Goal: Information Seeking & Learning: Check status

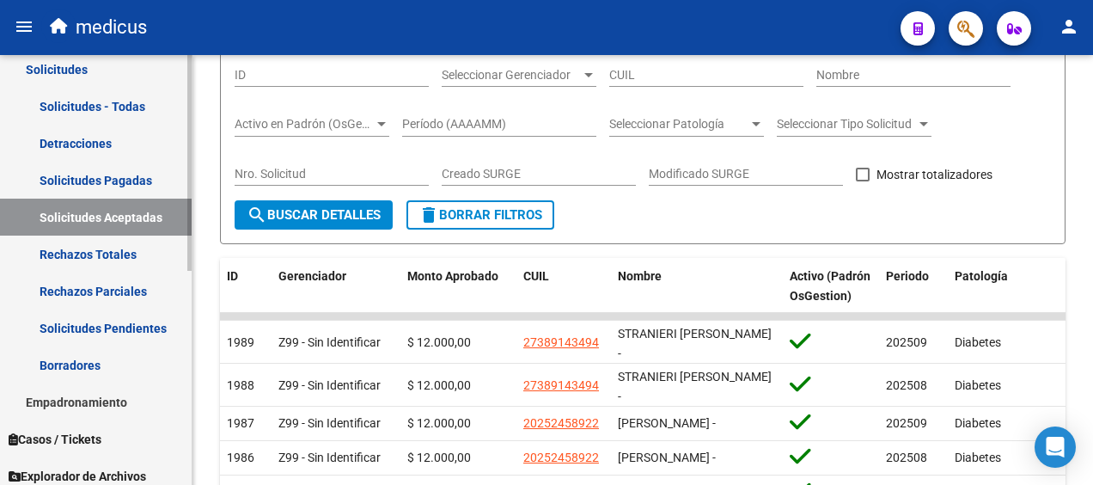
scroll to position [427, 0]
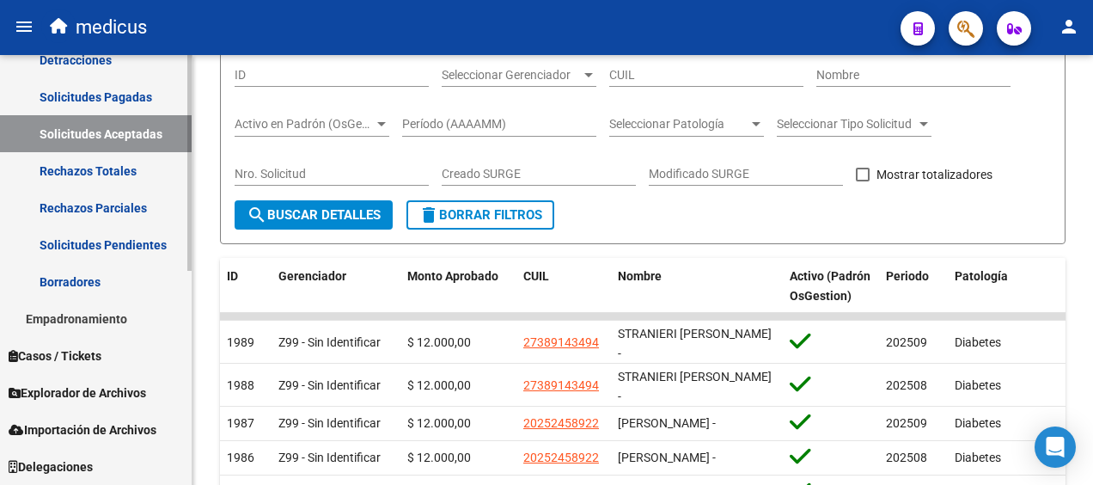
click at [101, 308] on link "Empadronamiento" at bounding box center [96, 318] width 192 height 37
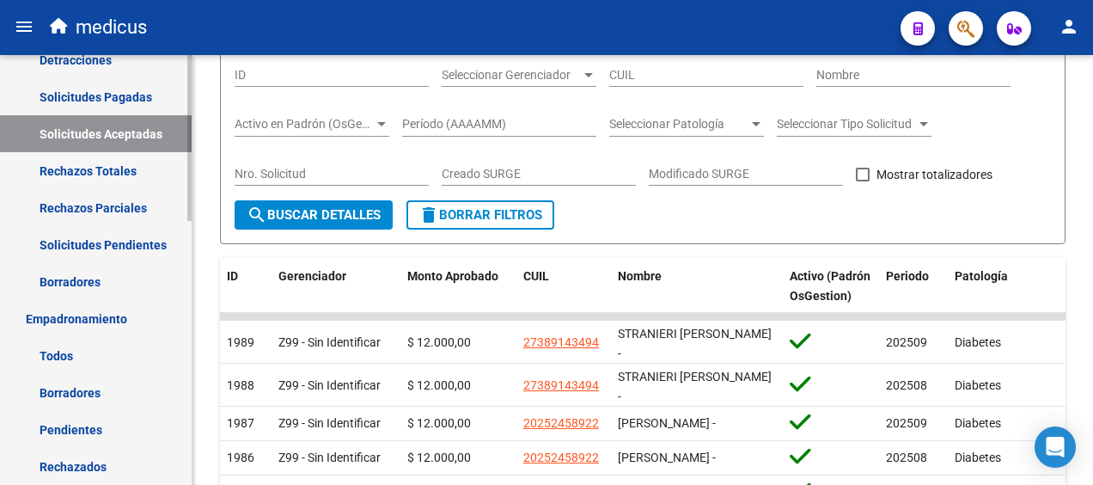
click at [74, 348] on link "Todos" at bounding box center [96, 355] width 192 height 37
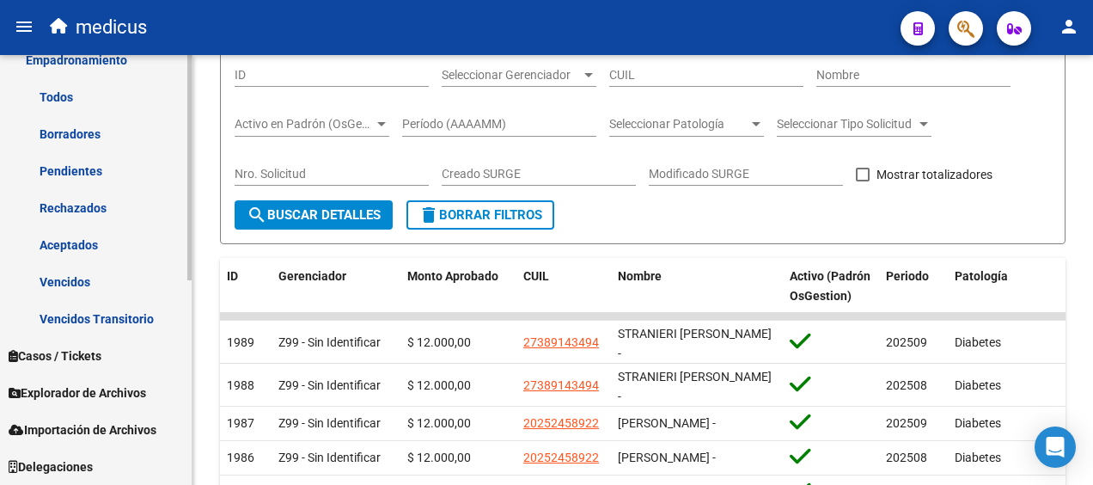
scroll to position [390, 0]
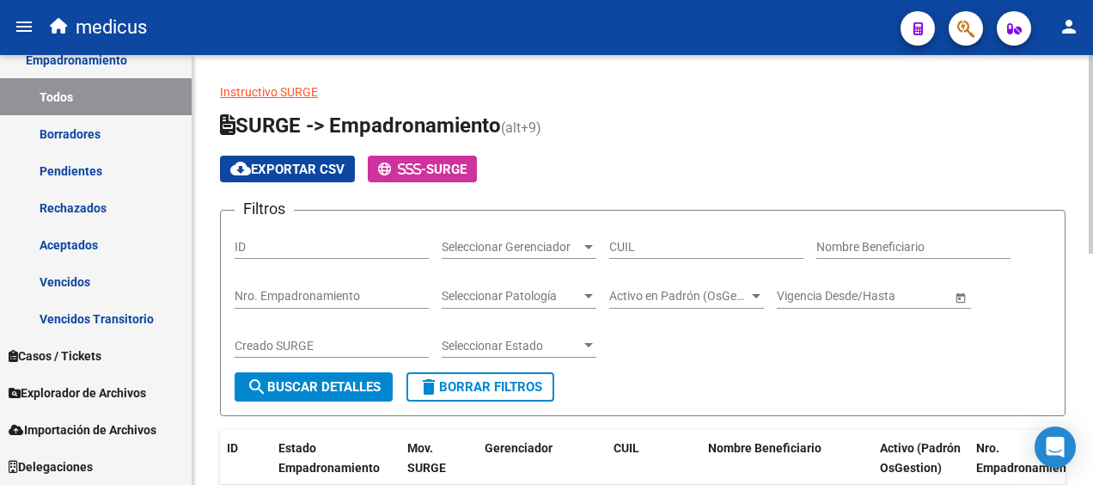
click at [581, 346] on div at bounding box center [588, 346] width 15 height 14
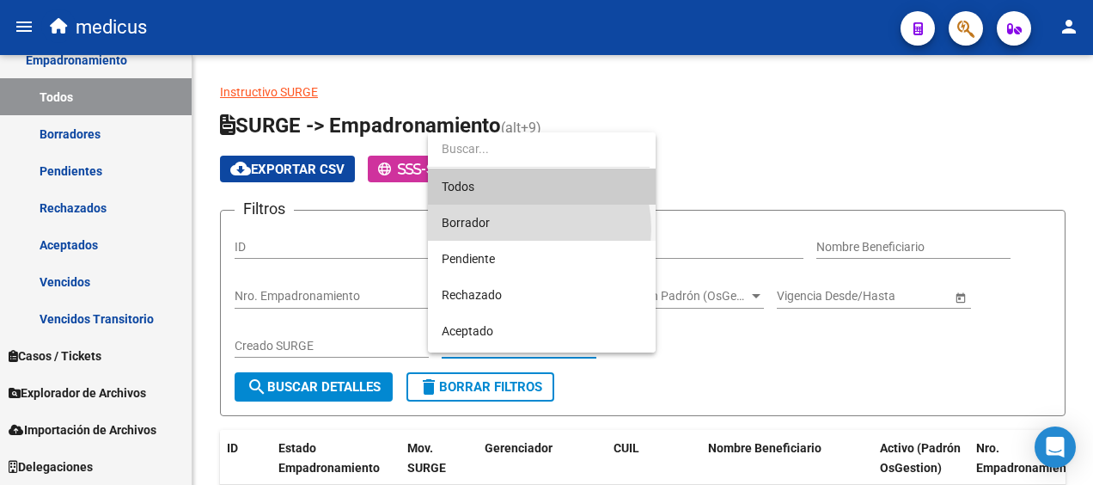
click at [519, 229] on span "Borrador" at bounding box center [542, 223] width 200 height 36
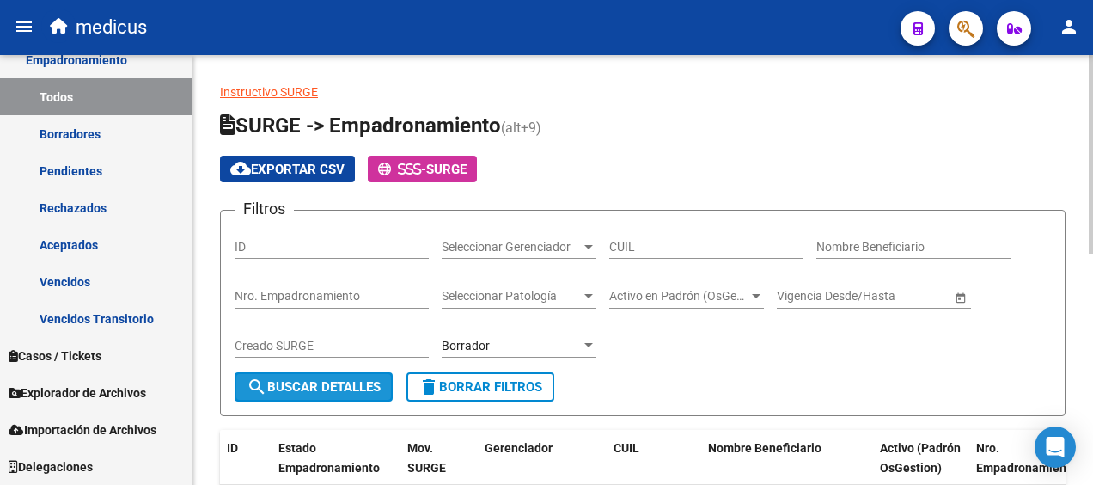
click at [279, 396] on button "search Buscar Detalles" at bounding box center [314, 386] width 158 height 29
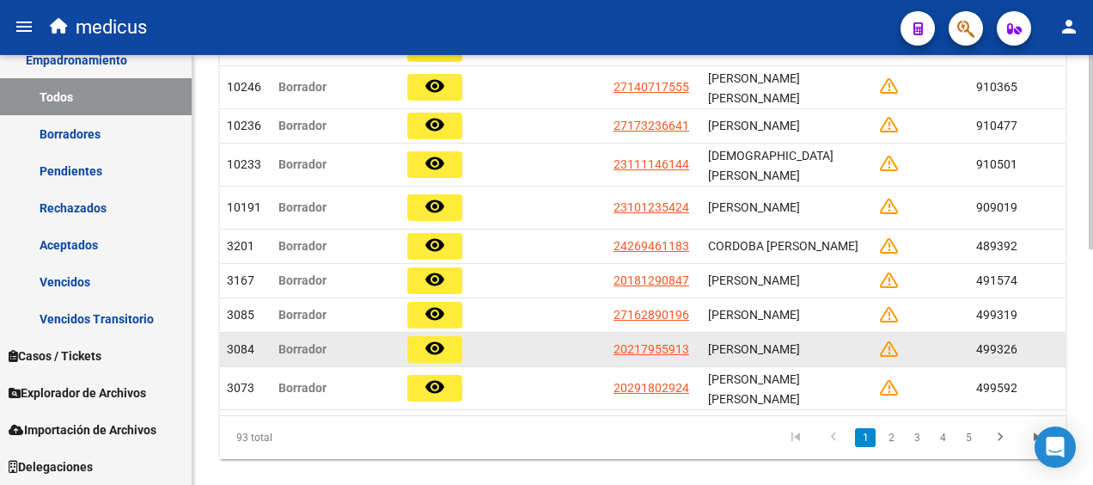
scroll to position [516, 0]
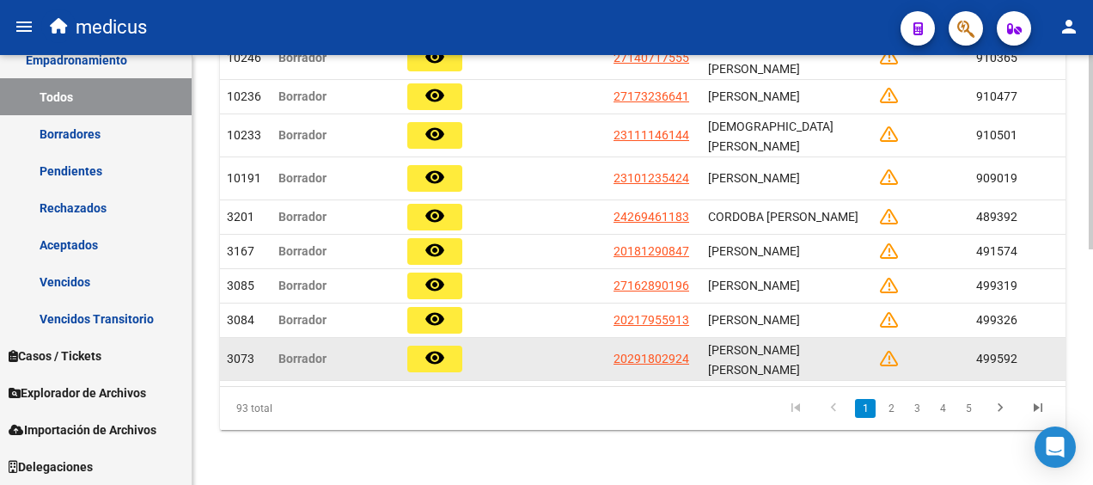
click at [446, 352] on button "remove_red_eye" at bounding box center [434, 359] width 55 height 27
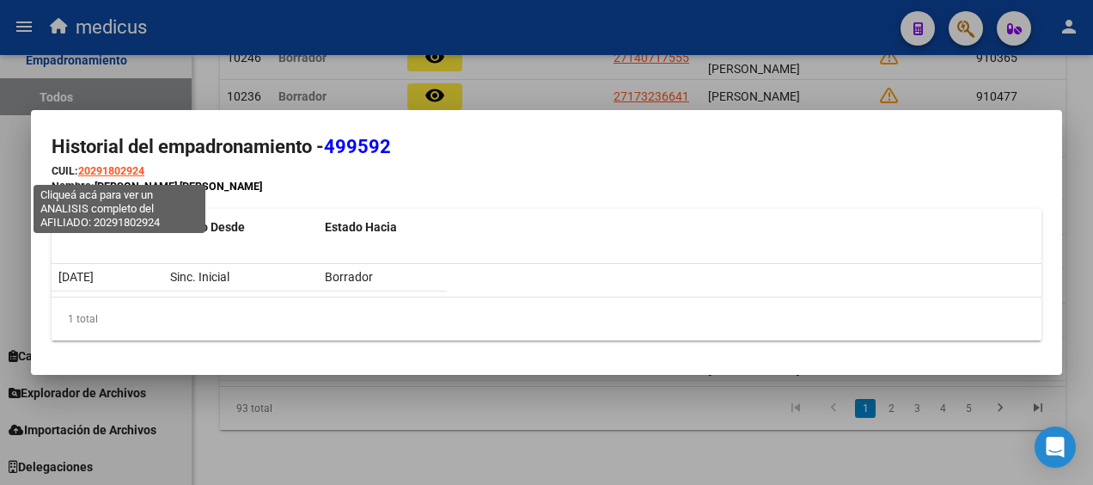
click at [102, 168] on span "20291802924" at bounding box center [111, 170] width 66 height 13
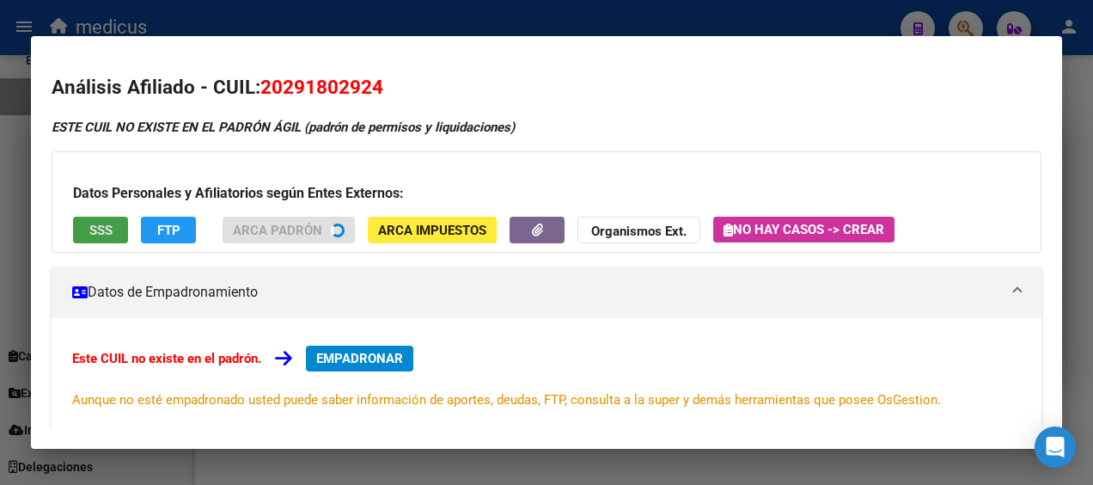
click at [93, 232] on span "SSS" at bounding box center [100, 230] width 23 height 15
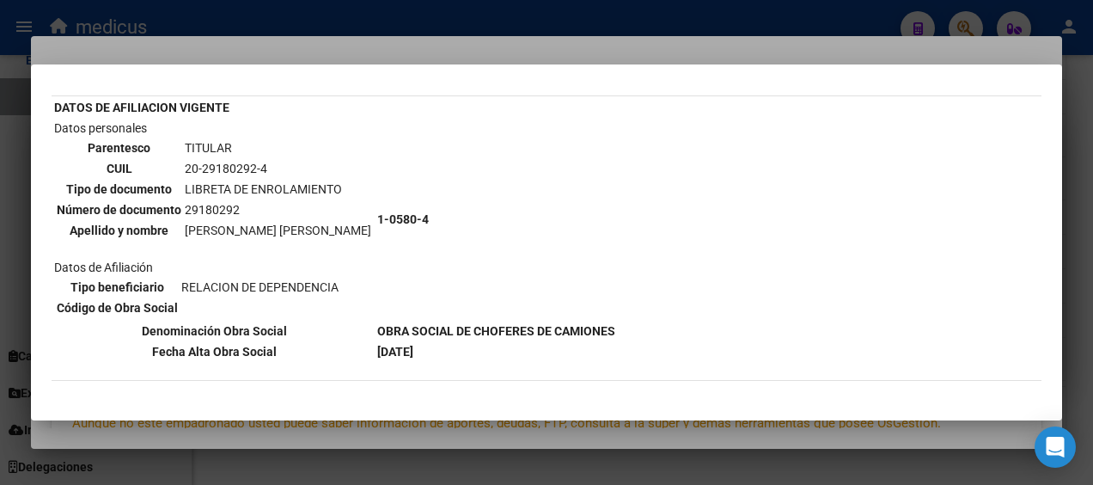
scroll to position [0, 0]
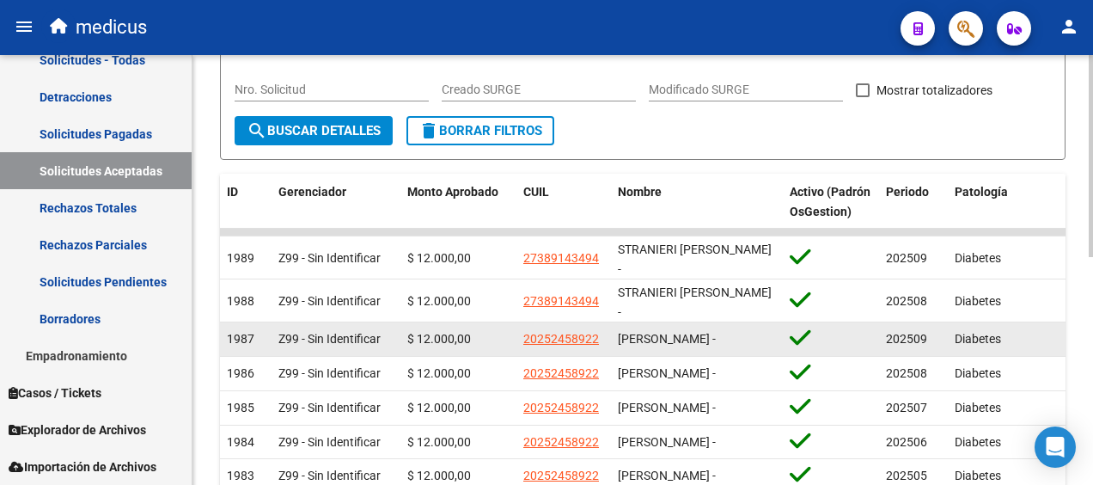
scroll to position [258, 0]
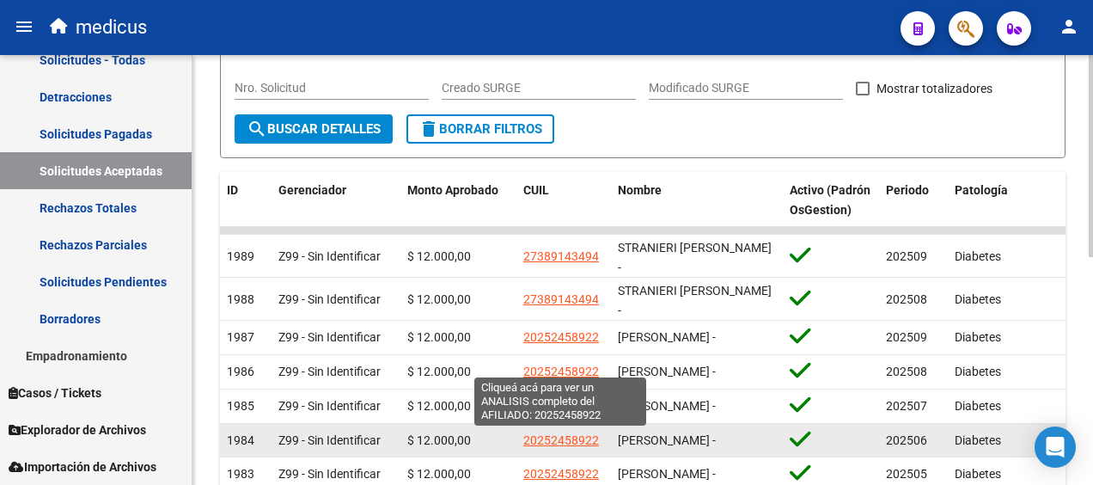
click at [563, 440] on span "20252458922" at bounding box center [561, 440] width 76 height 14
type textarea "20252458922"
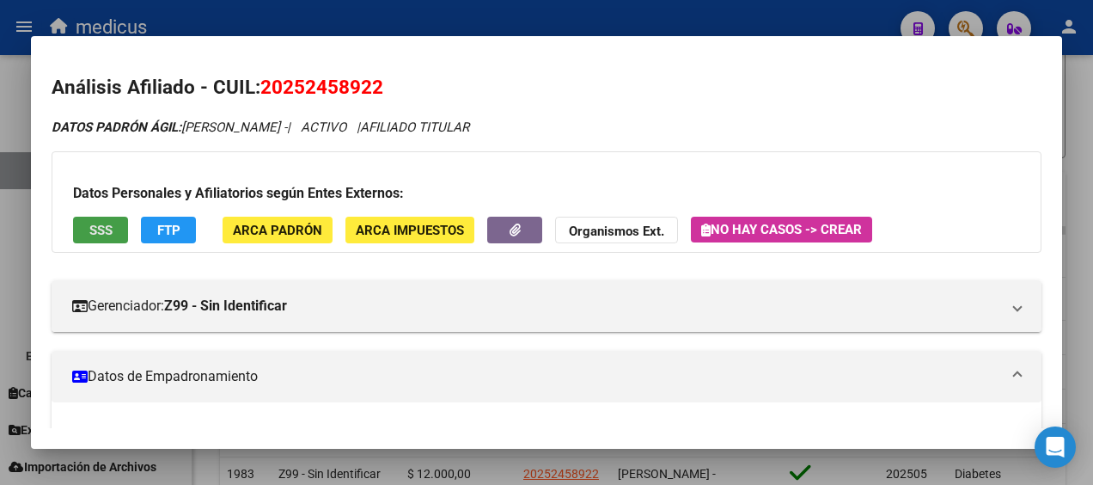
click at [113, 234] on button "SSS" at bounding box center [100, 230] width 55 height 27
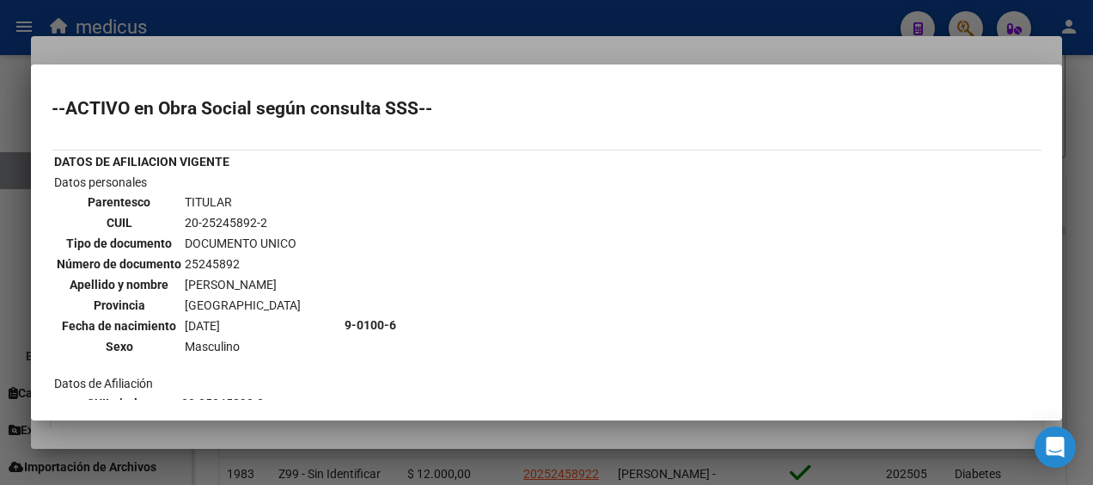
scroll to position [0, 0]
click at [569, 156] on table "DATOS DE AFILIACION VIGENTE Datos personales Parentesco TITULAR CUIL 20-2524589…" at bounding box center [390, 335] width 676 height 370
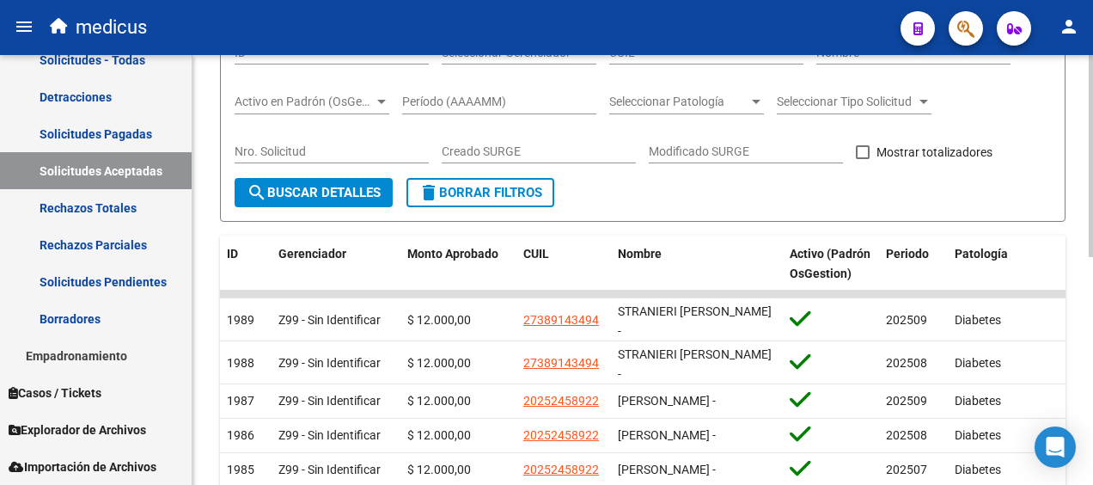
scroll to position [141, 0]
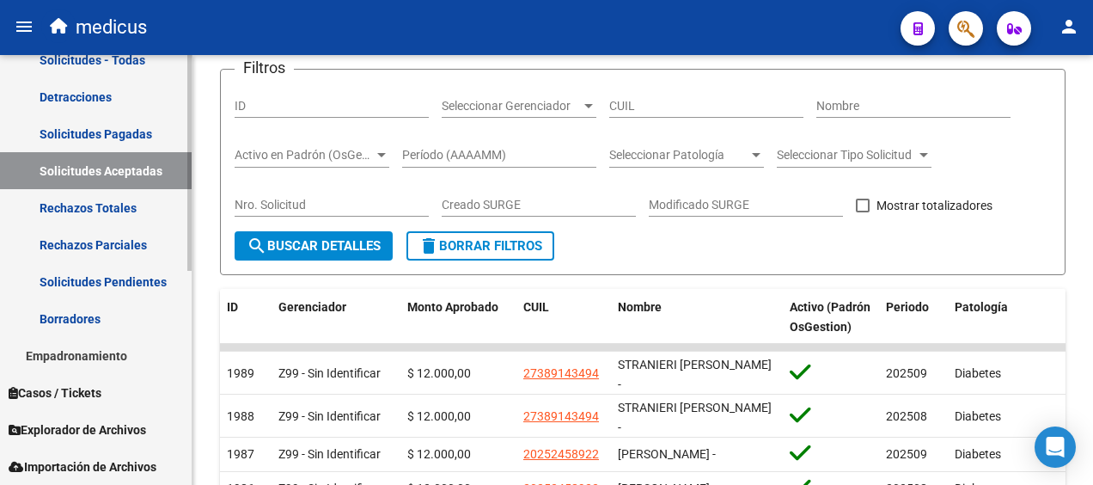
click at [112, 279] on link "Solicitudes Pendientes" at bounding box center [96, 281] width 192 height 37
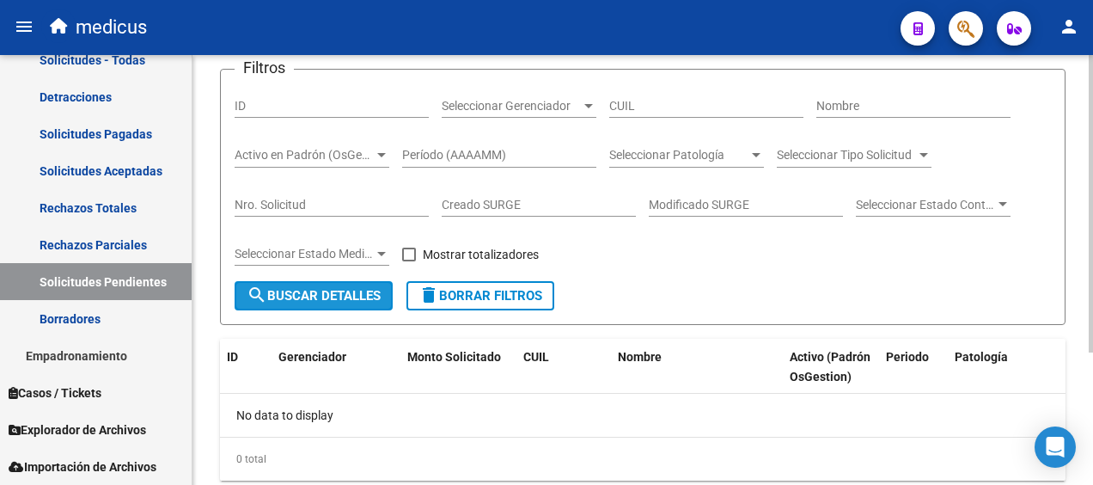
click at [309, 290] on span "search Buscar Detalles" at bounding box center [314, 295] width 134 height 15
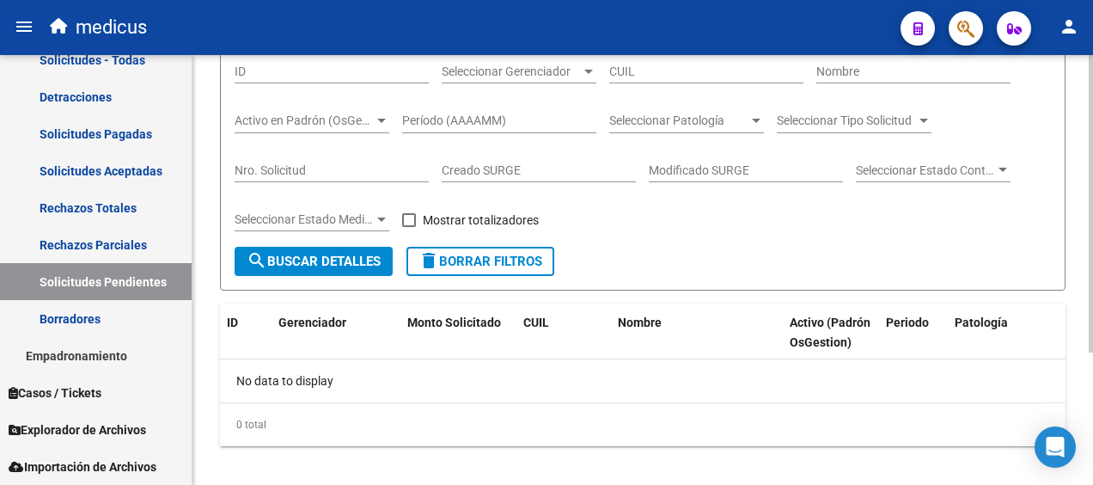
scroll to position [190, 0]
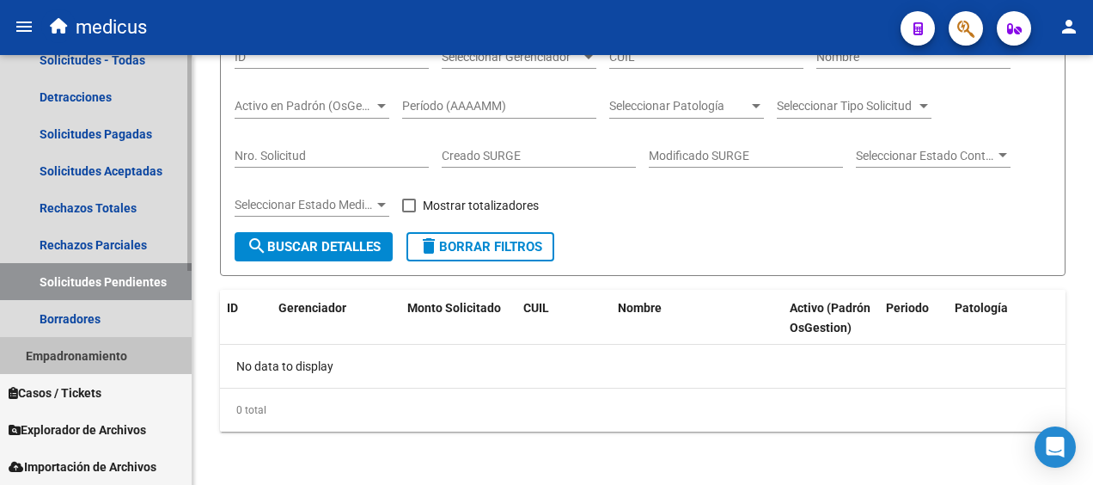
click at [64, 355] on link "Empadronamiento" at bounding box center [96, 355] width 192 height 37
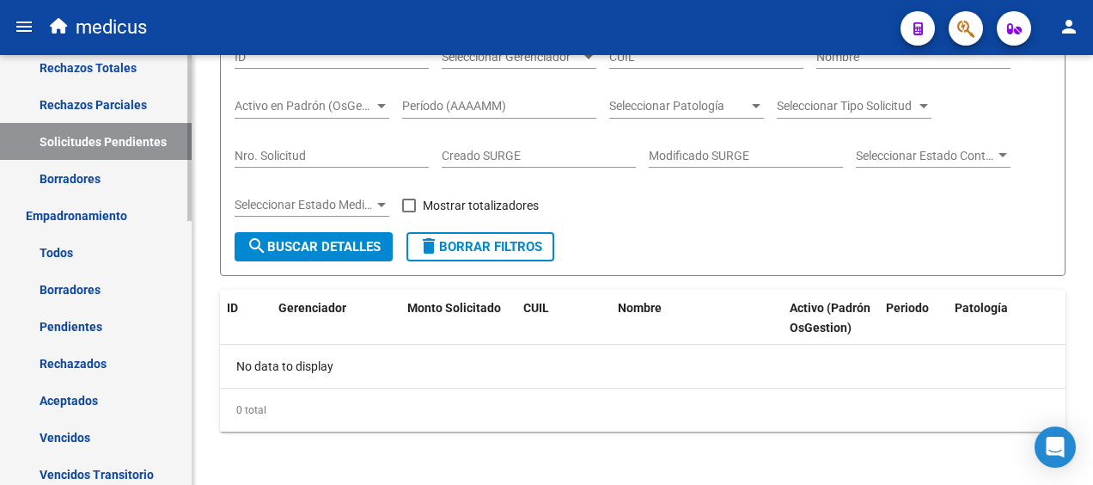
scroll to position [562, 0]
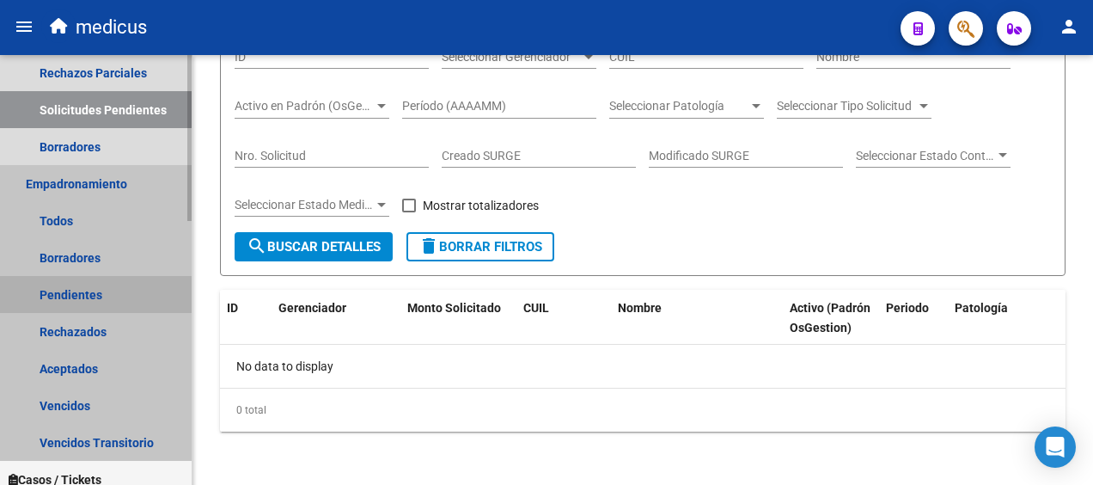
click at [74, 296] on link "Pendientes" at bounding box center [96, 294] width 192 height 37
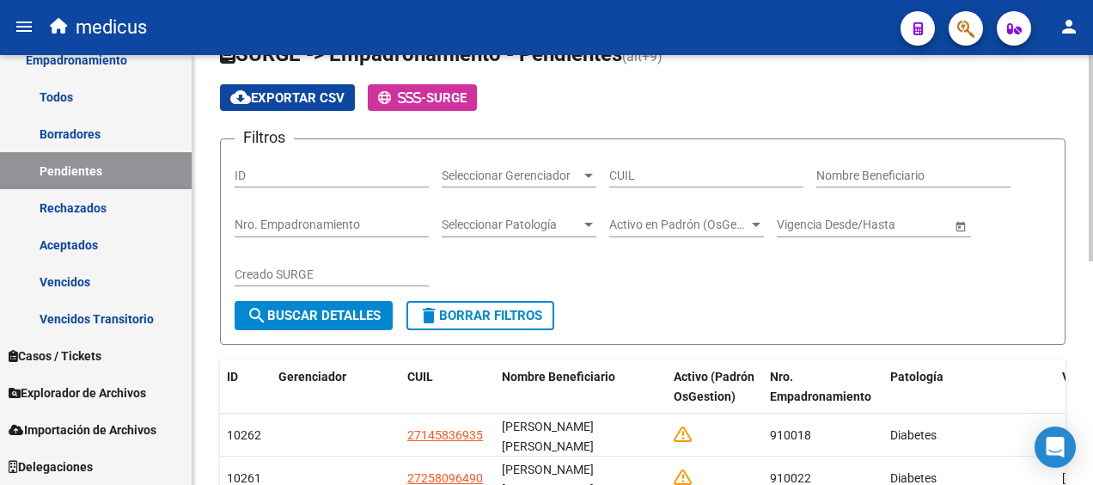
scroll to position [36, 0]
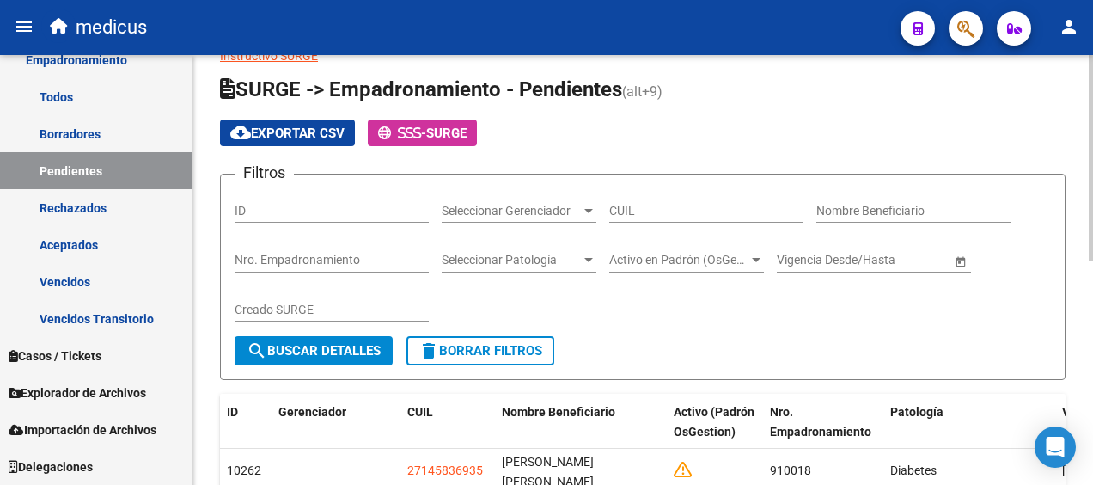
click at [552, 265] on span "Seleccionar Patología" at bounding box center [511, 260] width 139 height 15
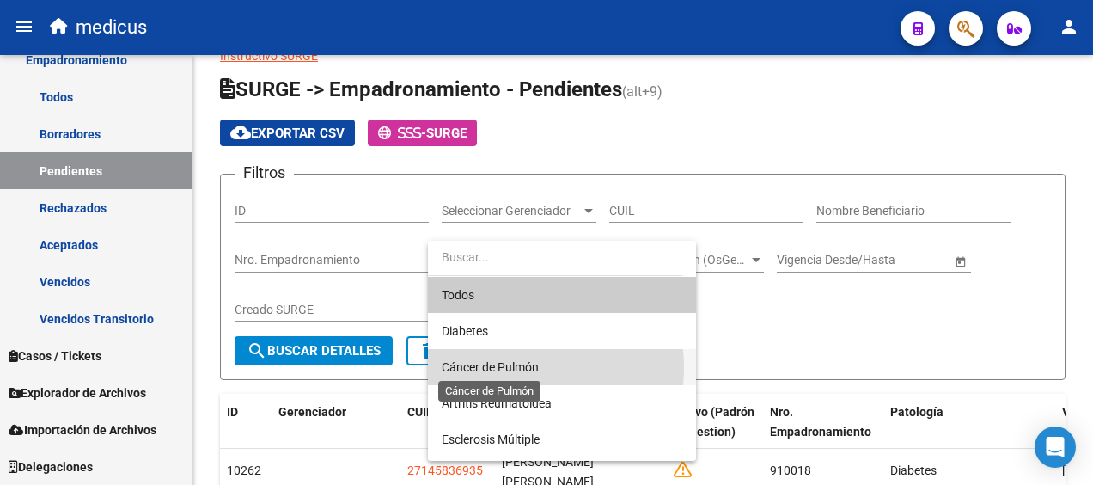
click at [523, 368] on span "Cáncer de Pulmón" at bounding box center [490, 367] width 97 height 14
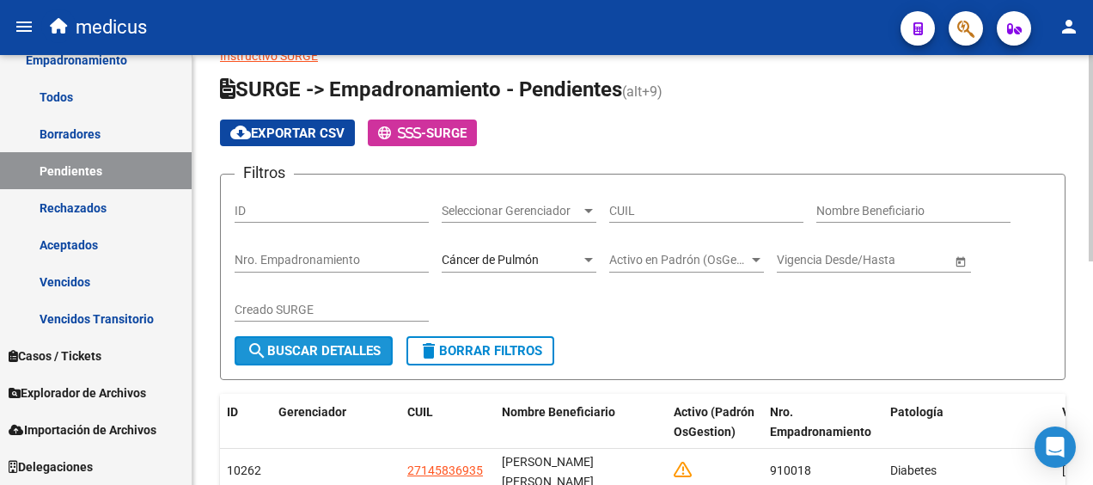
click at [290, 338] on button "search Buscar Detalles" at bounding box center [314, 350] width 158 height 29
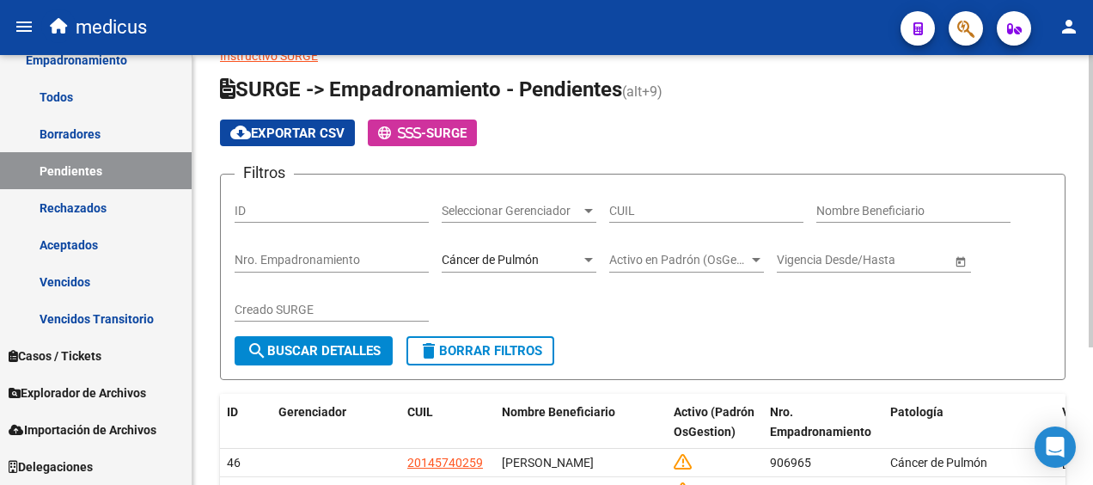
scroll to position [202, 0]
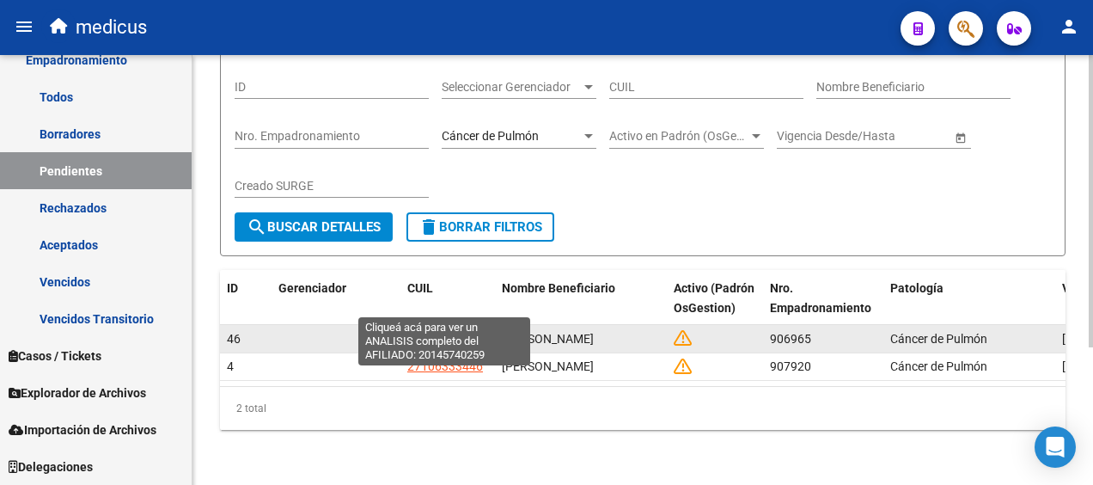
click at [446, 332] on span "20145740259" at bounding box center [445, 339] width 76 height 14
type textarea "20145740259"
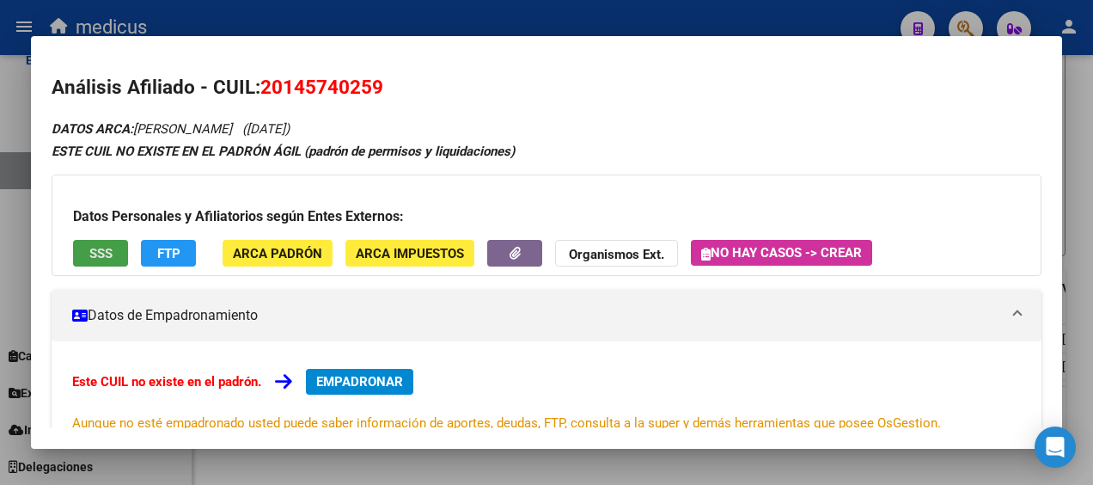
click at [99, 245] on span "SSS" at bounding box center [100, 252] width 23 height 15
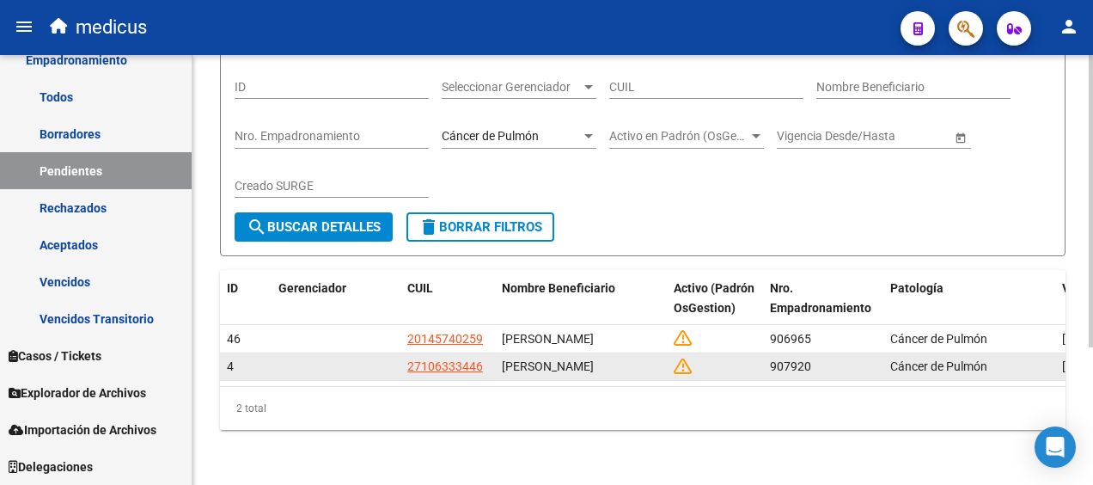
click at [403, 353] on datatable-body-cell "27106333446" at bounding box center [448, 366] width 95 height 27
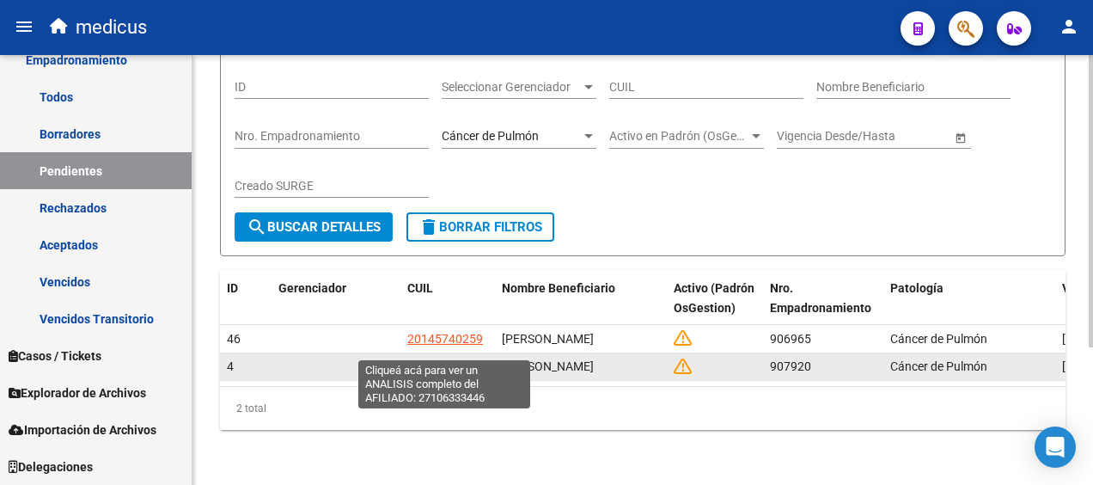
click at [421, 359] on span "27106333446" at bounding box center [445, 366] width 76 height 14
type textarea "27106333446"
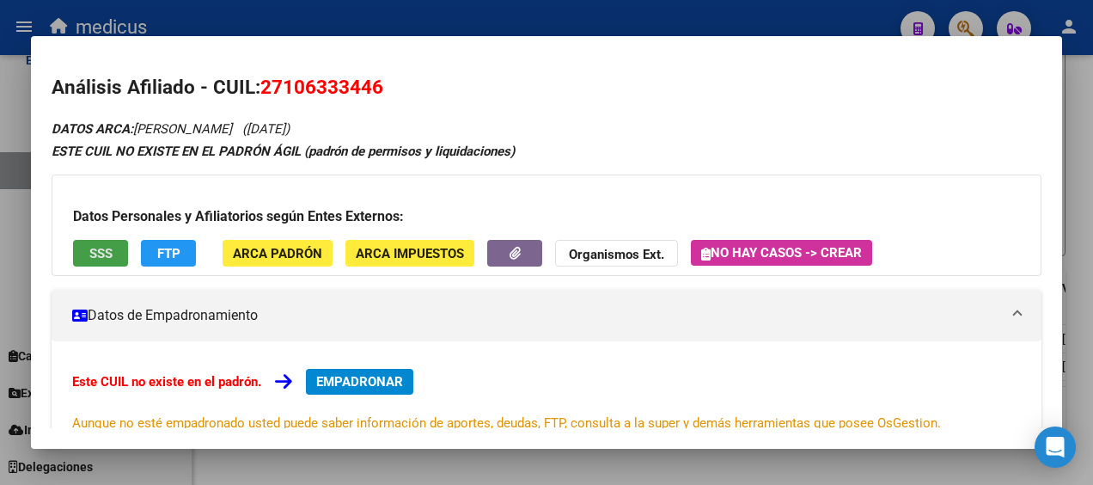
click at [106, 244] on button "SSS" at bounding box center [100, 253] width 55 height 27
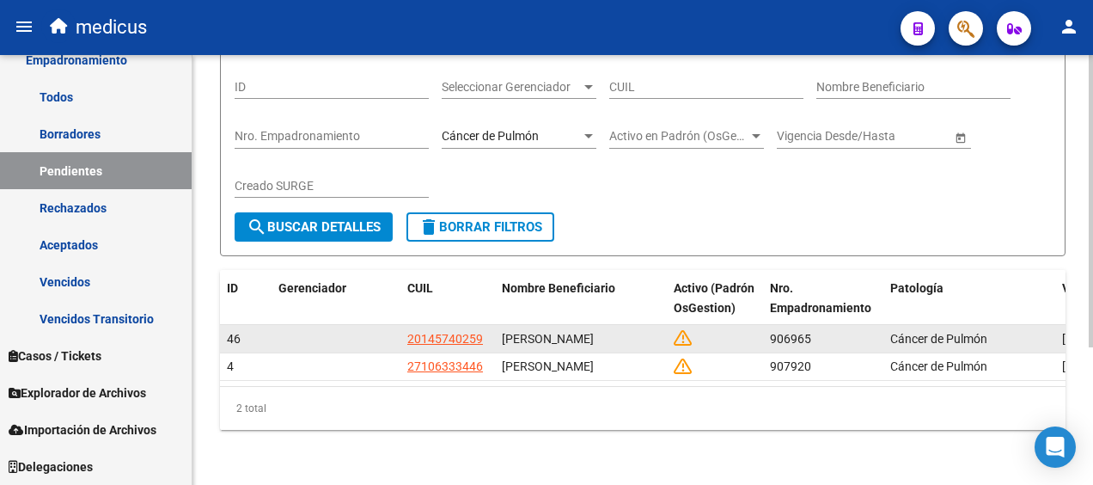
scroll to position [116, 0]
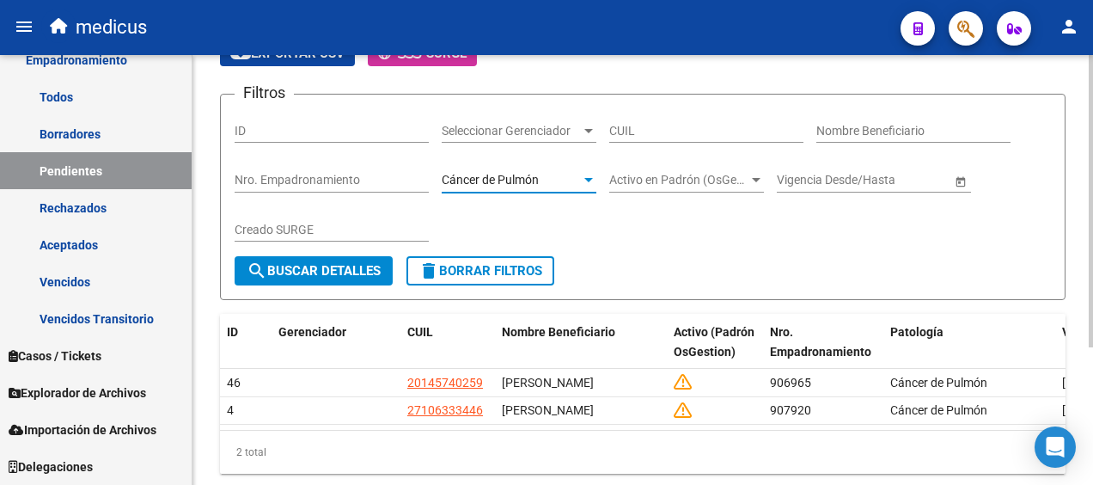
click at [578, 181] on div "Cáncer de Pulmón" at bounding box center [511, 180] width 139 height 15
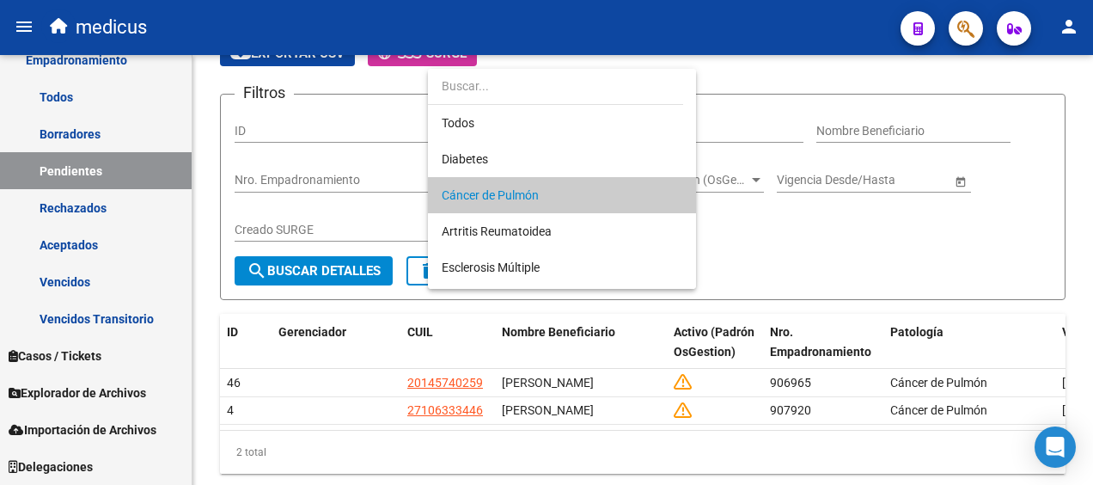
scroll to position [16, 0]
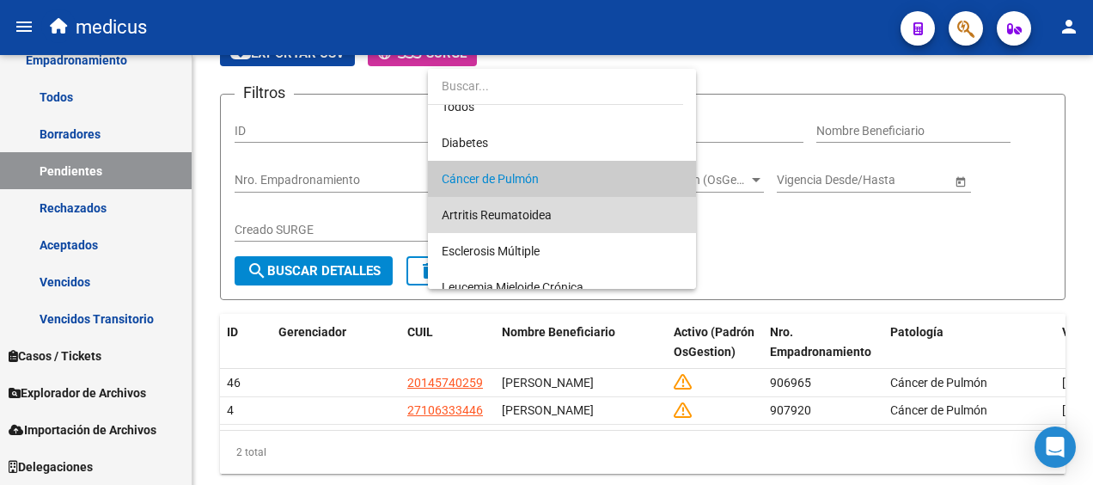
click at [563, 213] on span "Artritis Reumatoidea" at bounding box center [562, 215] width 241 height 36
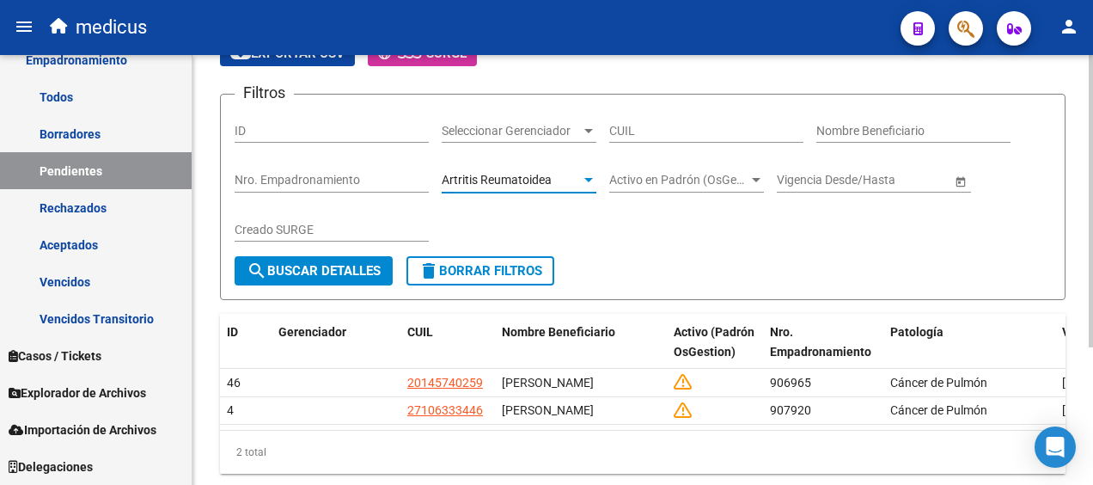
click at [325, 267] on span "search Buscar Detalles" at bounding box center [314, 270] width 134 height 15
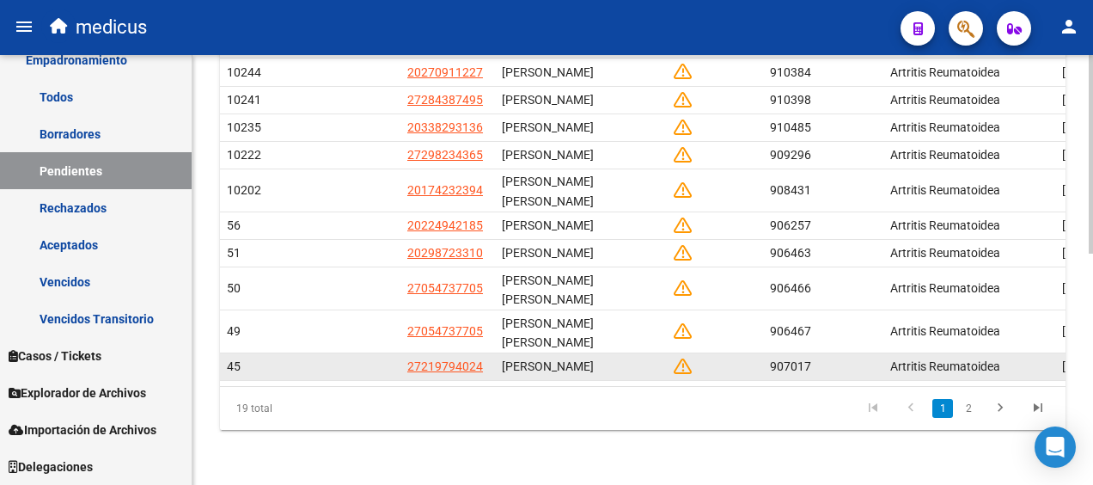
scroll to position [499, 0]
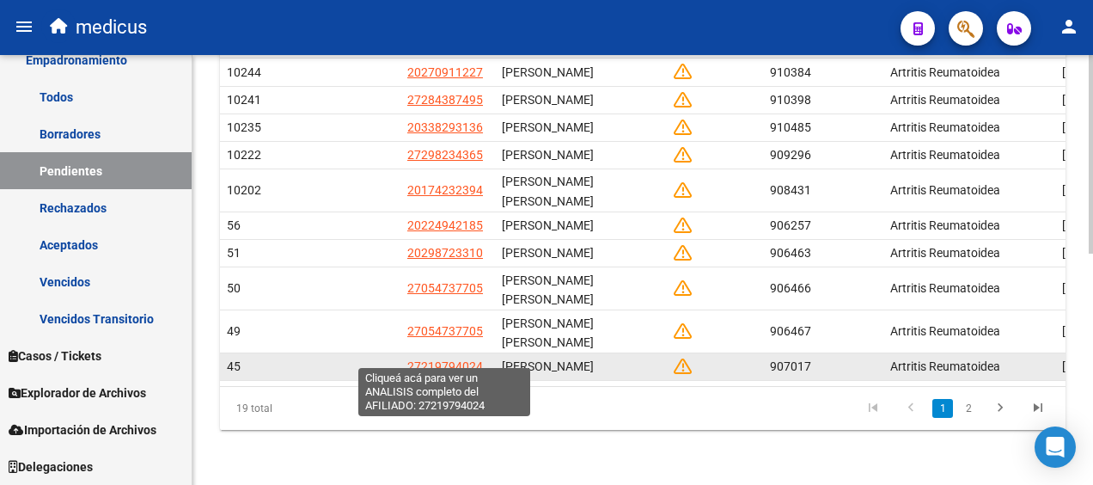
click at [462, 359] on span "27219794024" at bounding box center [445, 366] width 76 height 14
type textarea "27219794024"
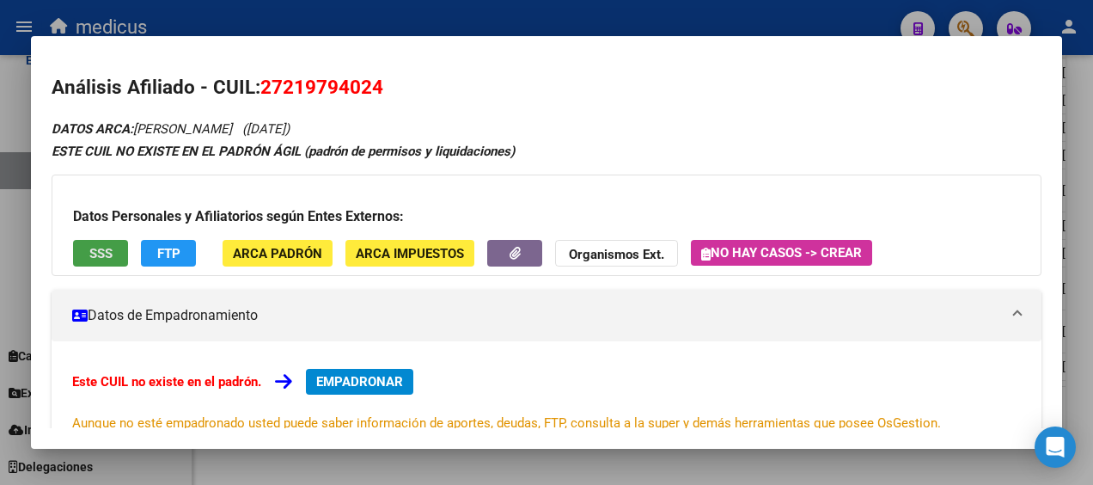
click at [81, 252] on button "SSS" at bounding box center [100, 253] width 55 height 27
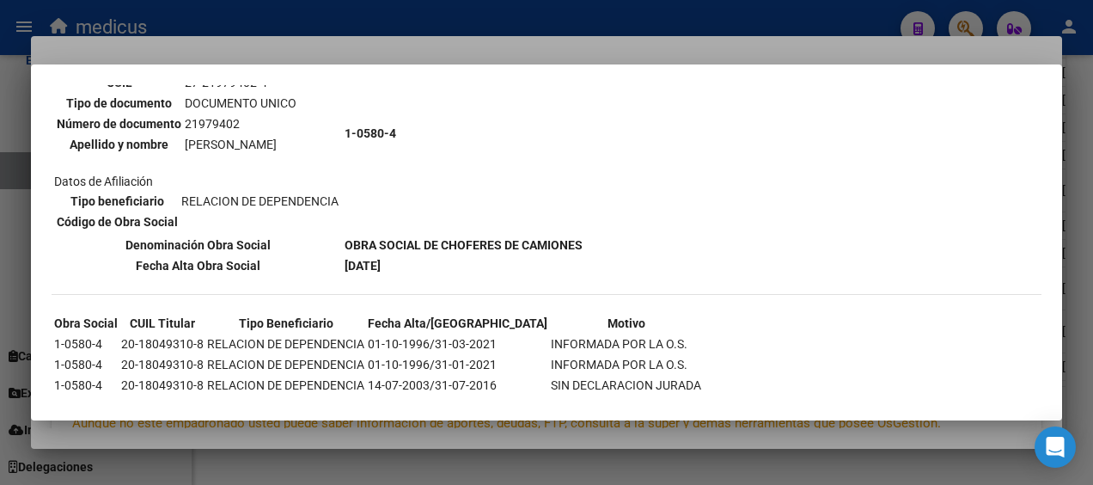
scroll to position [86, 0]
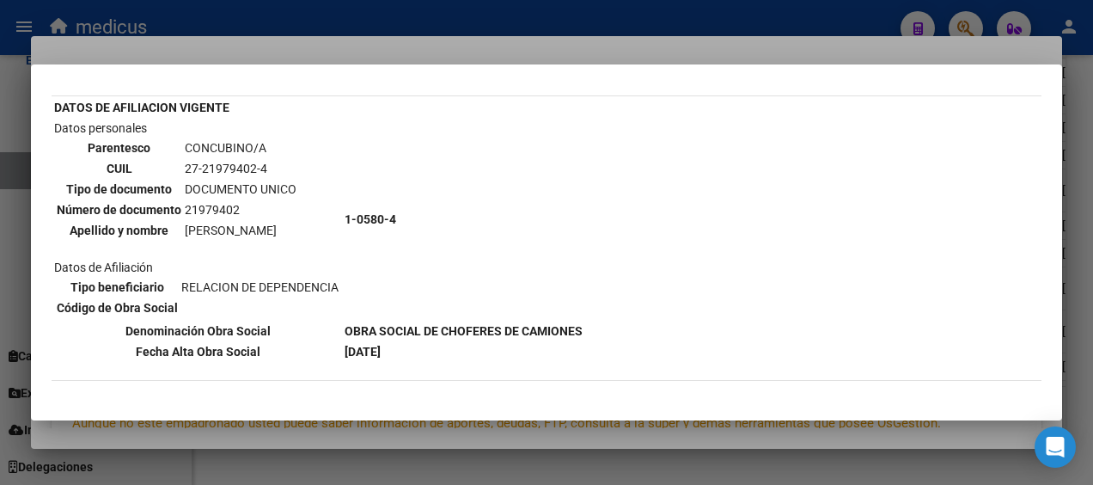
drag, startPoint x: 186, startPoint y: 210, endPoint x: 237, endPoint y: 209, distance: 51.6
click at [237, 209] on td "21979402" at bounding box center [240, 209] width 113 height 19
copy td "21979402"
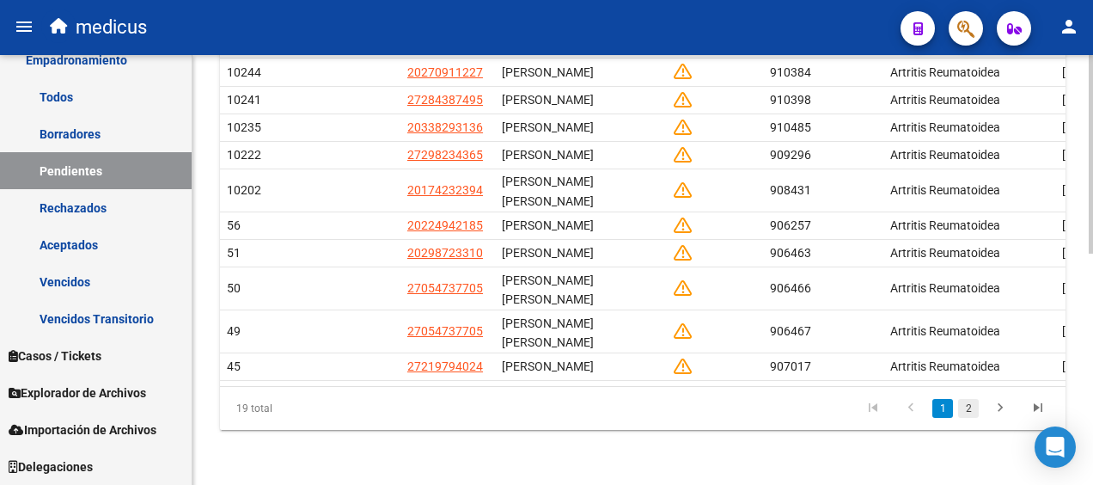
click at [970, 407] on link "2" at bounding box center [968, 408] width 21 height 19
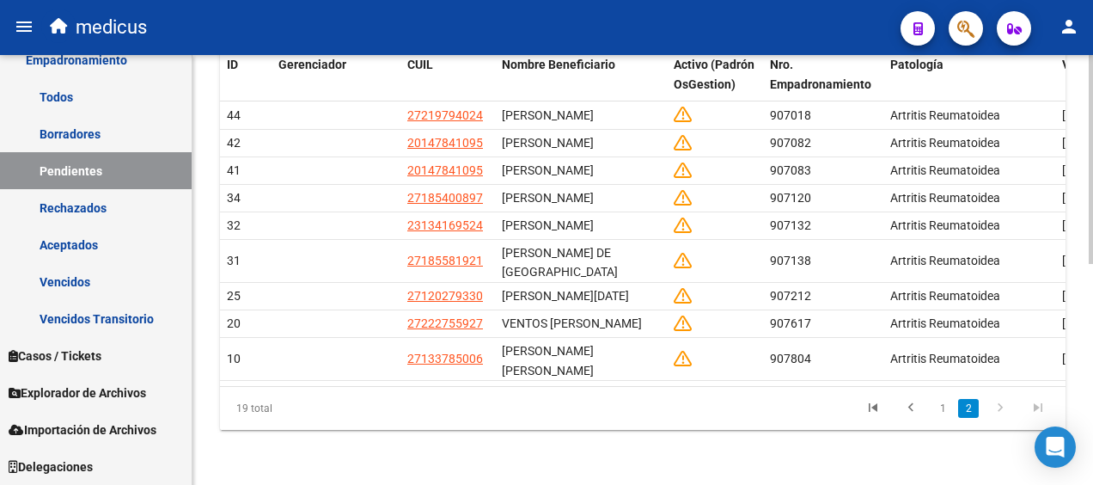
scroll to position [456, 0]
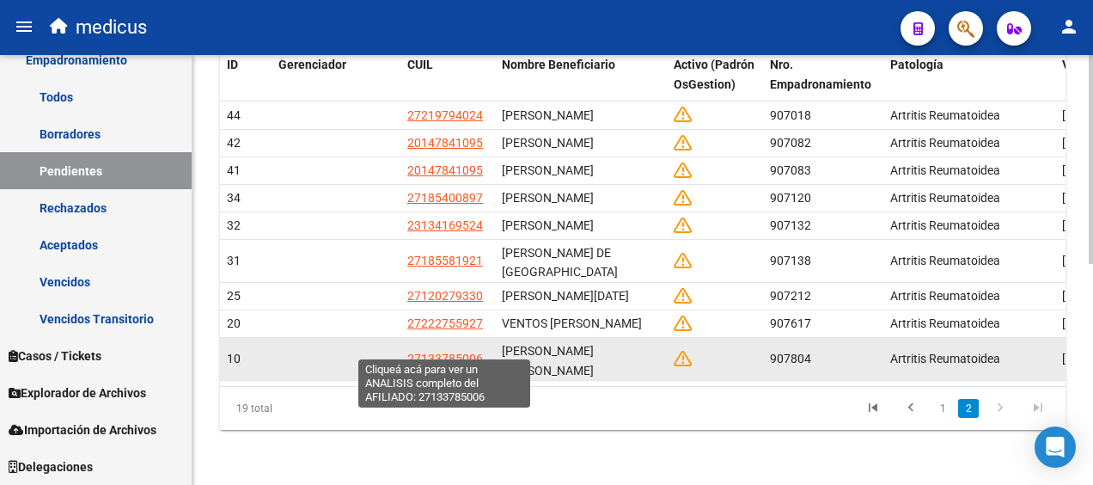
click at [445, 352] on span "27133785006" at bounding box center [445, 359] width 76 height 14
type textarea "27133785006"
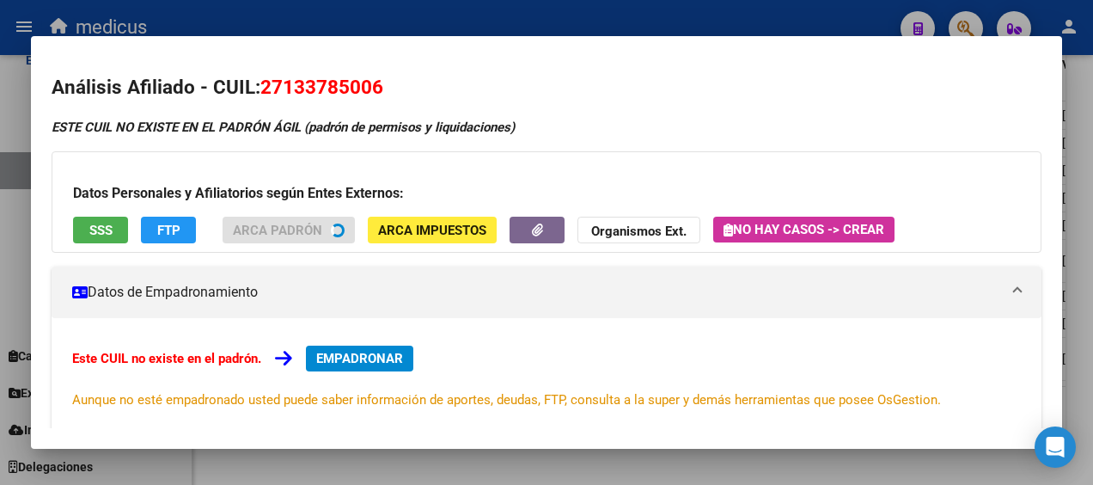
click at [96, 227] on span "SSS" at bounding box center [100, 230] width 23 height 15
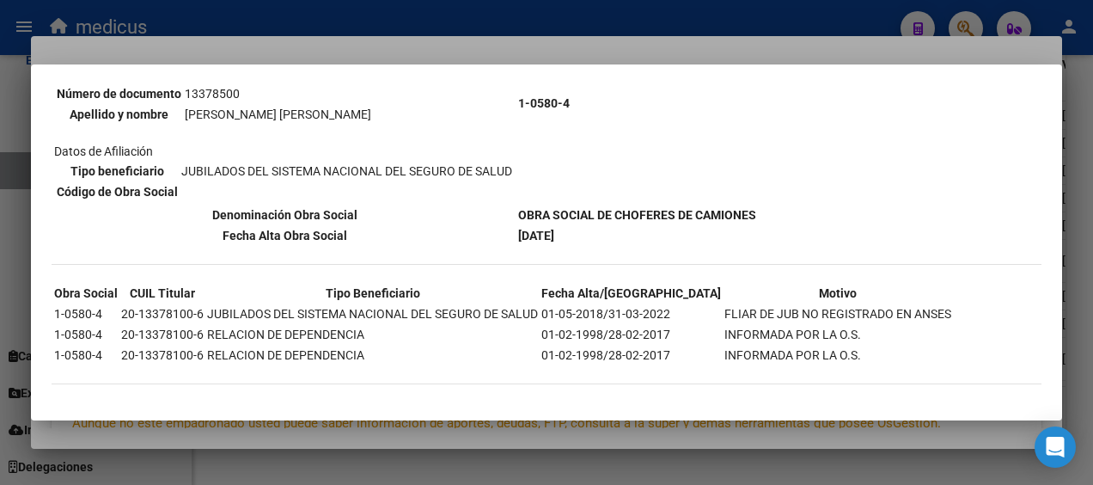
scroll to position [0, 0]
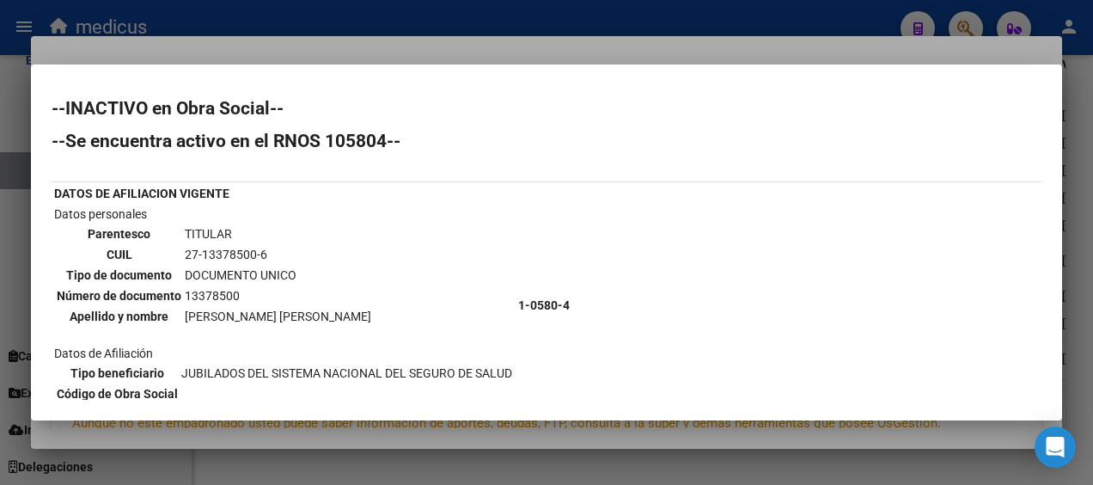
drag, startPoint x: 182, startPoint y: 254, endPoint x: 266, endPoint y: 254, distance: 84.2
click at [266, 254] on td "27-13378500-6" at bounding box center [278, 254] width 188 height 19
copy td "27-13378500-6"
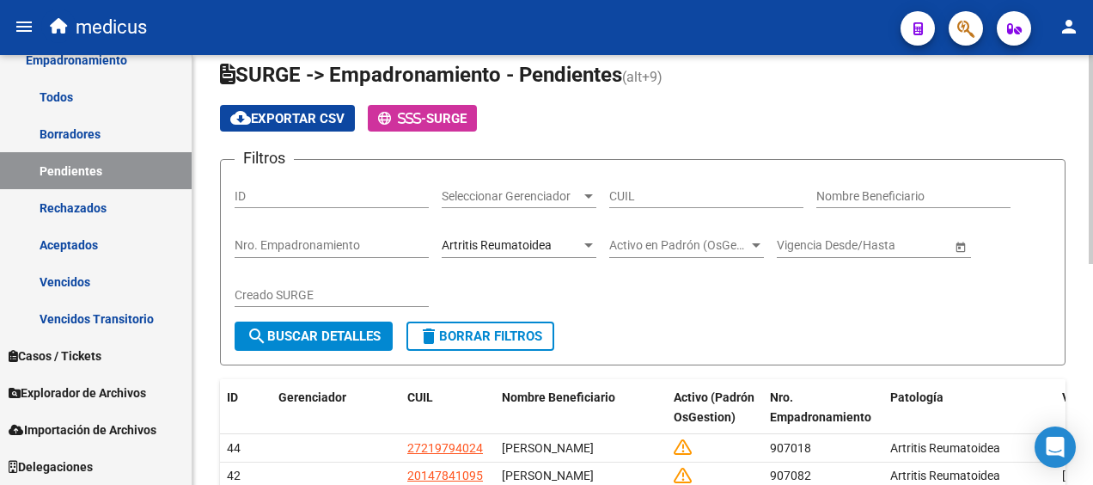
scroll to position [26, 0]
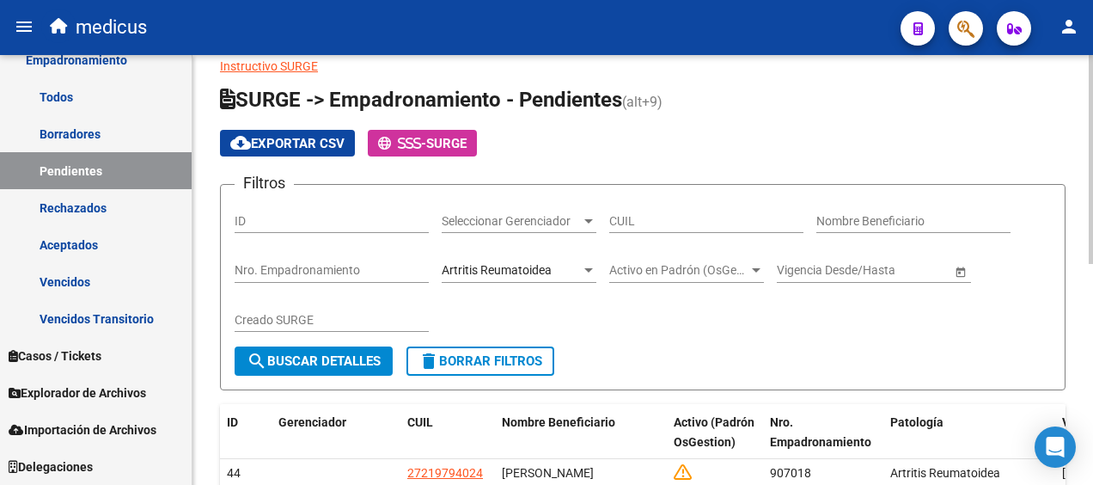
click at [650, 222] on input "CUIL" at bounding box center [706, 221] width 194 height 15
paste input "27-33434867-4"
click at [313, 358] on span "search Buscar Detalles" at bounding box center [314, 360] width 134 height 15
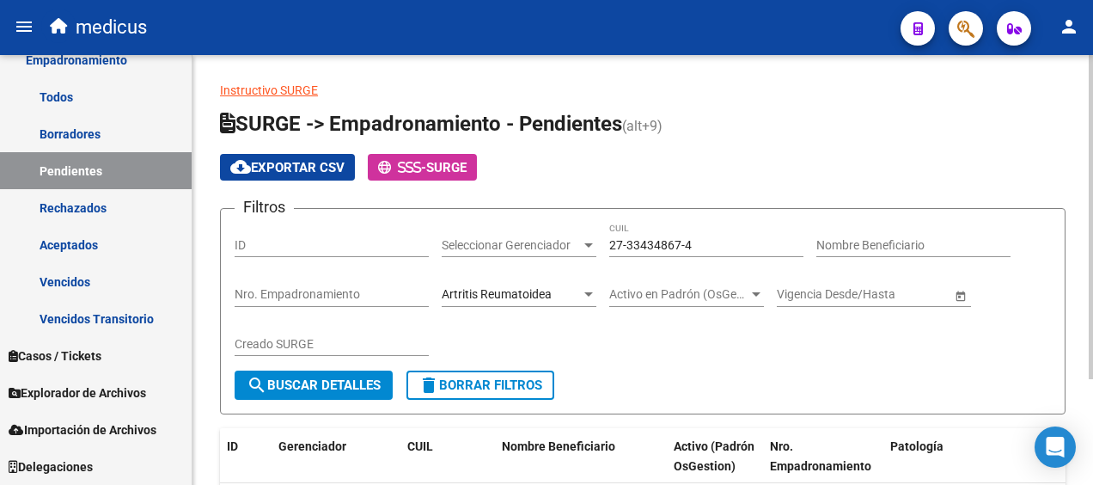
scroll to position [0, 0]
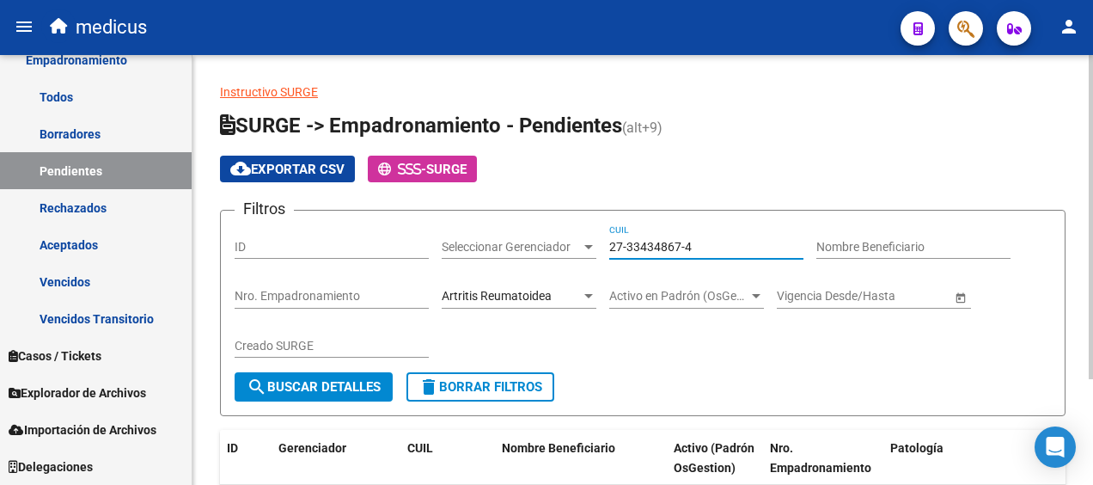
click at [627, 249] on input "27-33434867-4" at bounding box center [706, 247] width 194 height 15
drag, startPoint x: 686, startPoint y: 245, endPoint x: 607, endPoint y: 230, distance: 80.4
click at [619, 230] on div "23-34348674 CUIL" at bounding box center [706, 241] width 194 height 34
type input "2"
paste input "27-33434867-4"
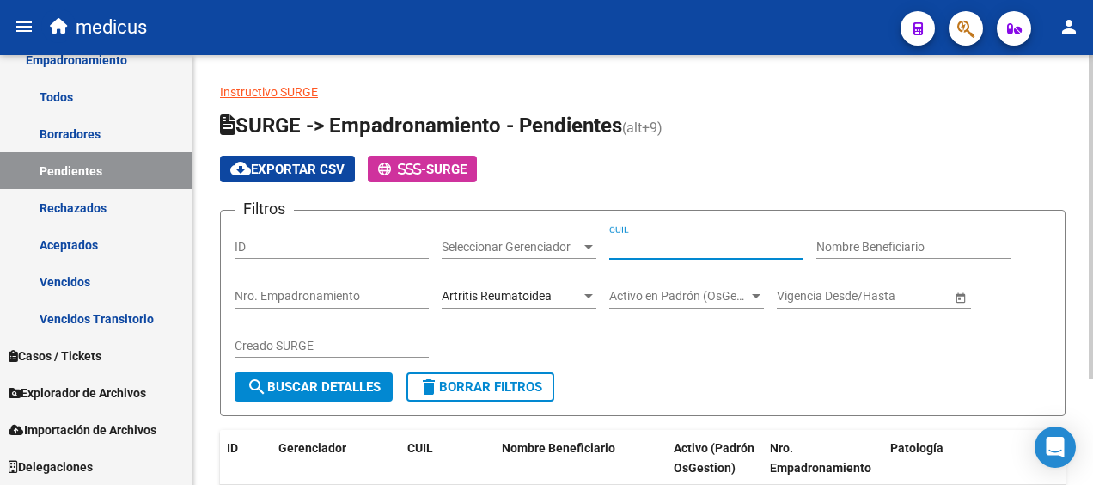
type input "27-33434867-4"
drag, startPoint x: 721, startPoint y: 239, endPoint x: 482, endPoint y: 207, distance: 241.1
click at [487, 207] on app-list-header "SURGE -> Empadronamiento - Pendientes (alt+9) cloud_download Exportar CSV - SUR…" at bounding box center [643, 264] width 846 height 304
click at [313, 389] on span "search Buscar Detalles" at bounding box center [314, 386] width 134 height 15
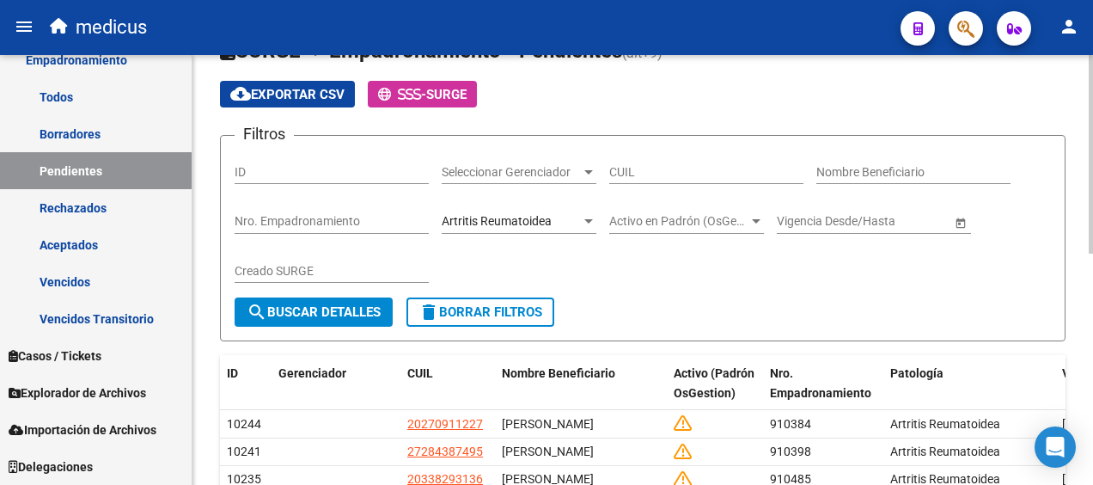
scroll to position [69, 0]
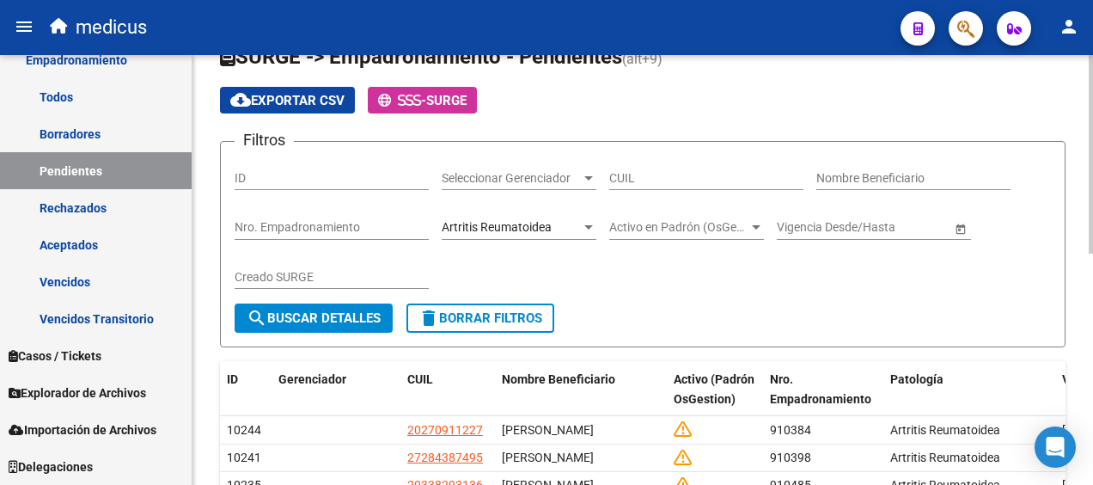
click at [578, 216] on div "Artritis Reumatoidea Seleccionar Patología" at bounding box center [519, 222] width 155 height 34
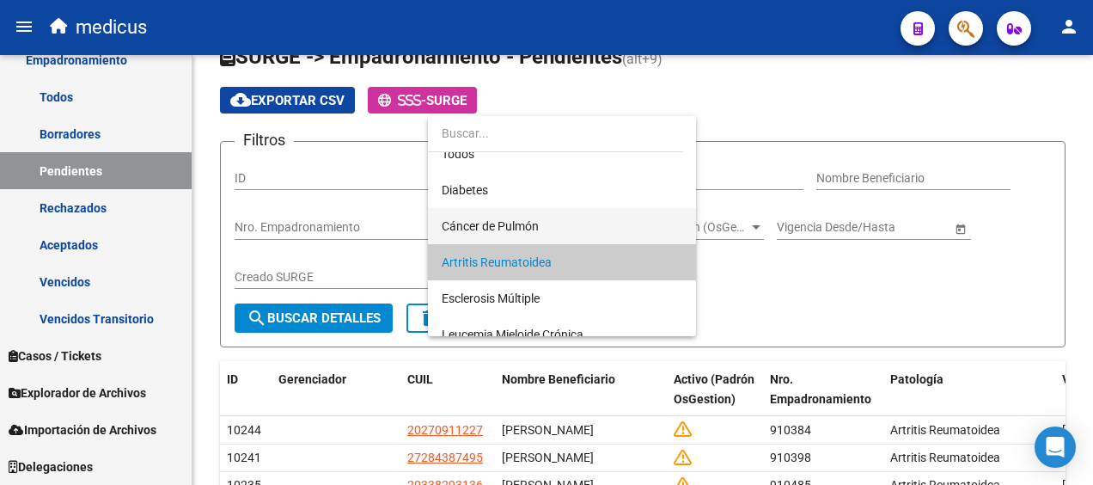
scroll to position [0, 0]
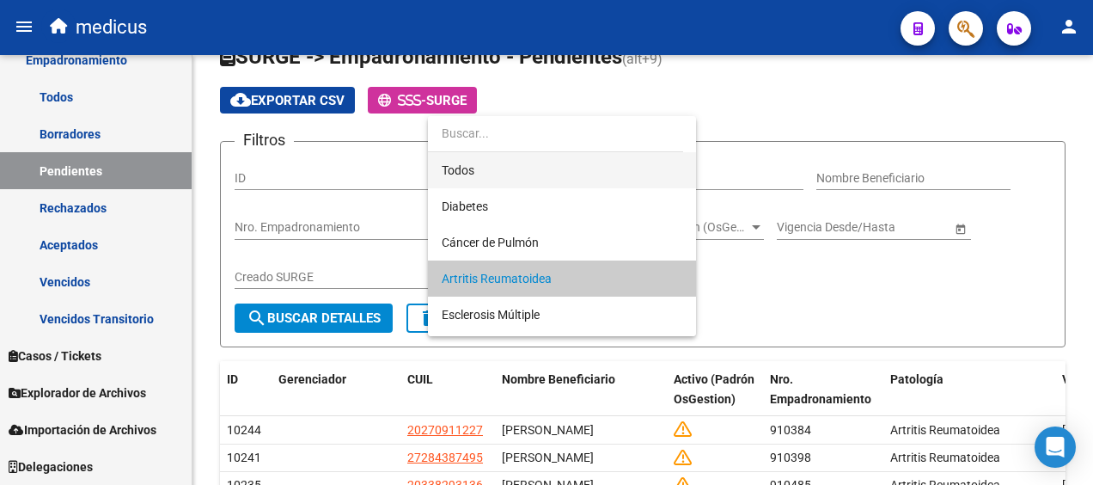
click at [559, 177] on span "Todos" at bounding box center [562, 170] width 241 height 36
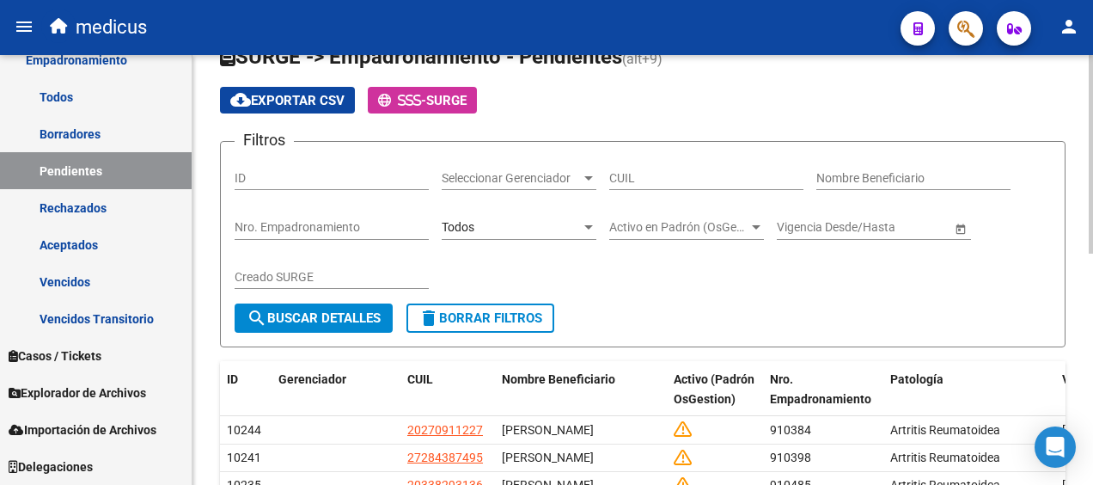
click at [579, 236] on div "Todos Seleccionar Patología" at bounding box center [519, 222] width 155 height 34
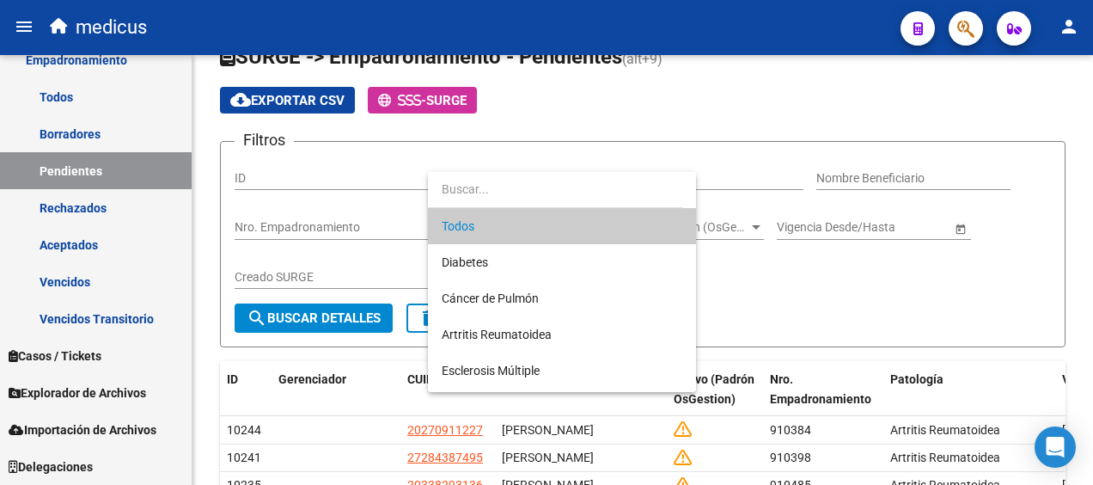
click at [546, 226] on span "Todos" at bounding box center [562, 226] width 241 height 36
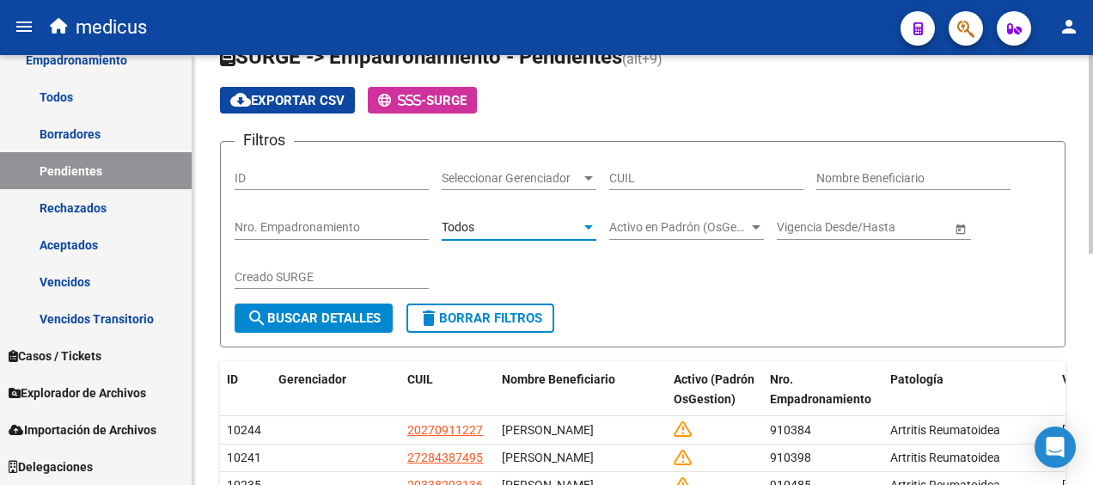
click at [362, 313] on span "search Buscar Detalles" at bounding box center [314, 317] width 134 height 15
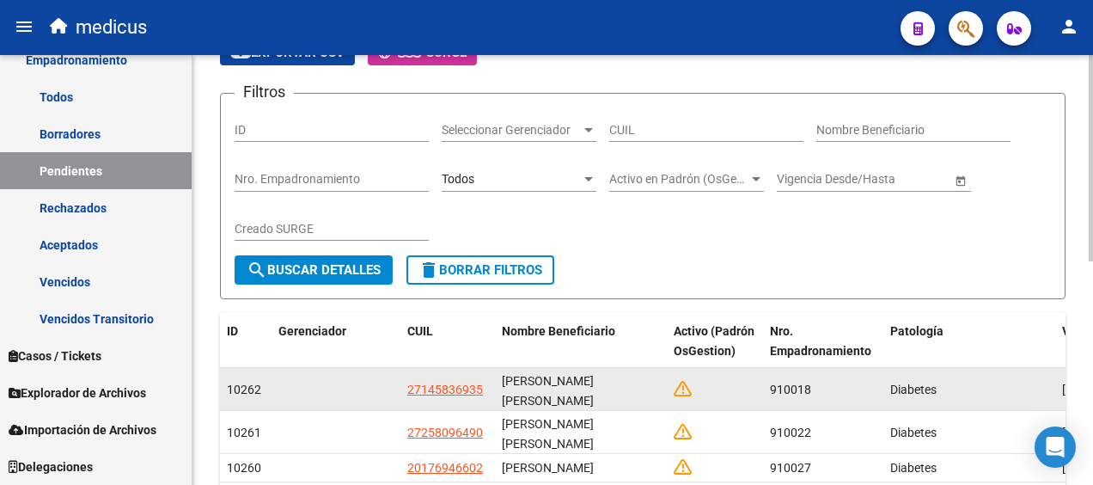
scroll to position [155, 0]
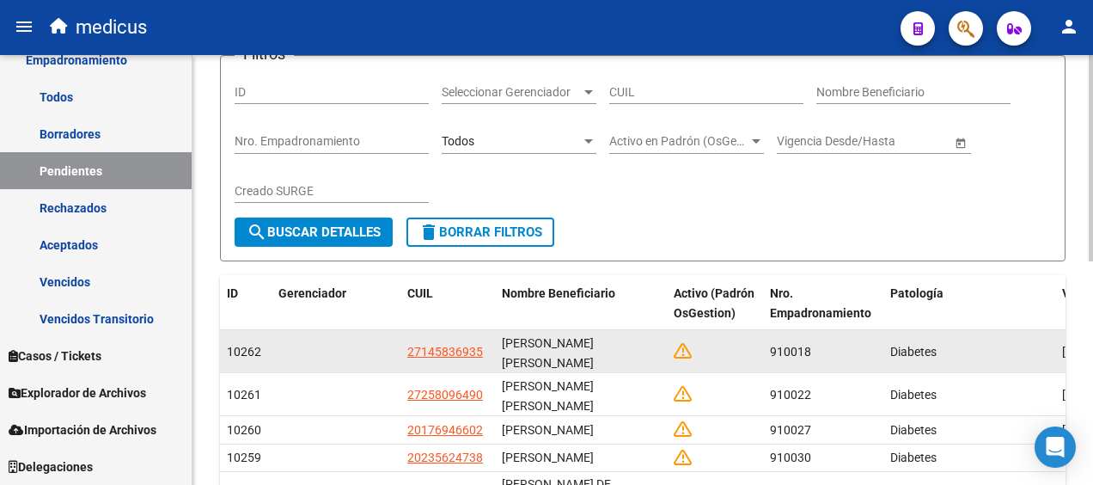
drag, startPoint x: 774, startPoint y: 344, endPoint x: 808, endPoint y: 347, distance: 34.6
click at [808, 347] on span "910018" at bounding box center [790, 352] width 41 height 14
drag, startPoint x: 808, startPoint y: 347, endPoint x: 770, endPoint y: 337, distance: 39.2
click at [770, 345] on span "910018" at bounding box center [790, 352] width 41 height 14
drag, startPoint x: 769, startPoint y: 343, endPoint x: 811, endPoint y: 347, distance: 42.3
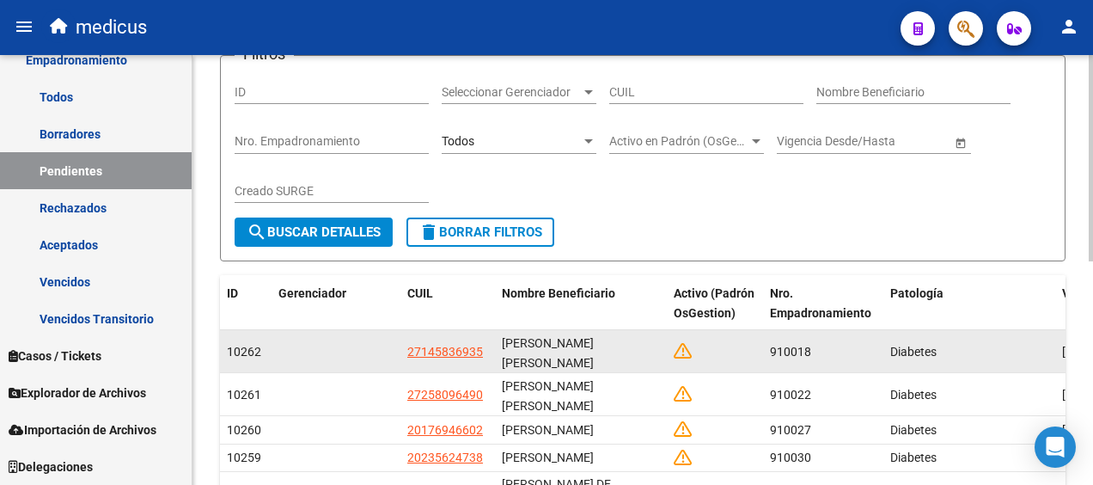
click at [811, 347] on datatable-body-cell "910018" at bounding box center [823, 351] width 120 height 42
copy span "910018"
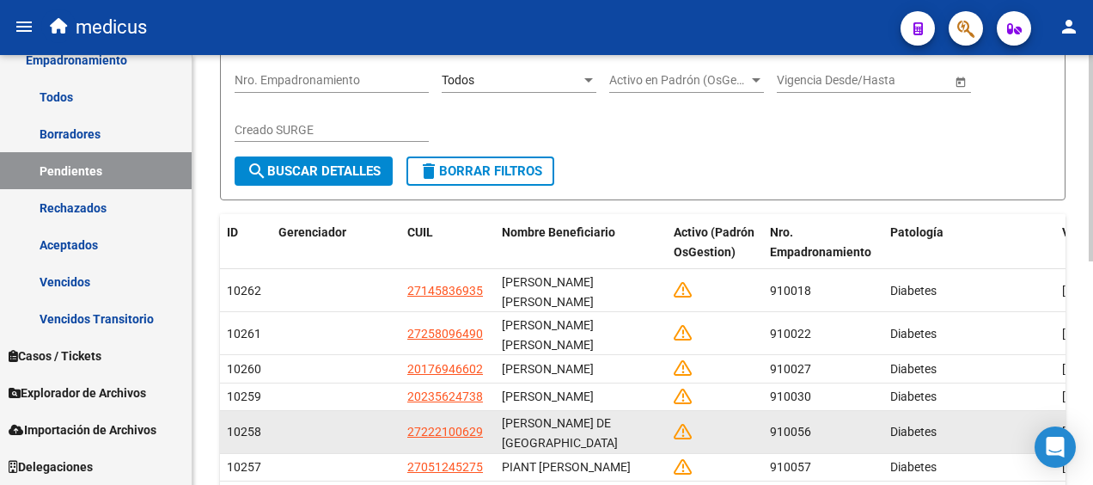
scroll to position [241, 0]
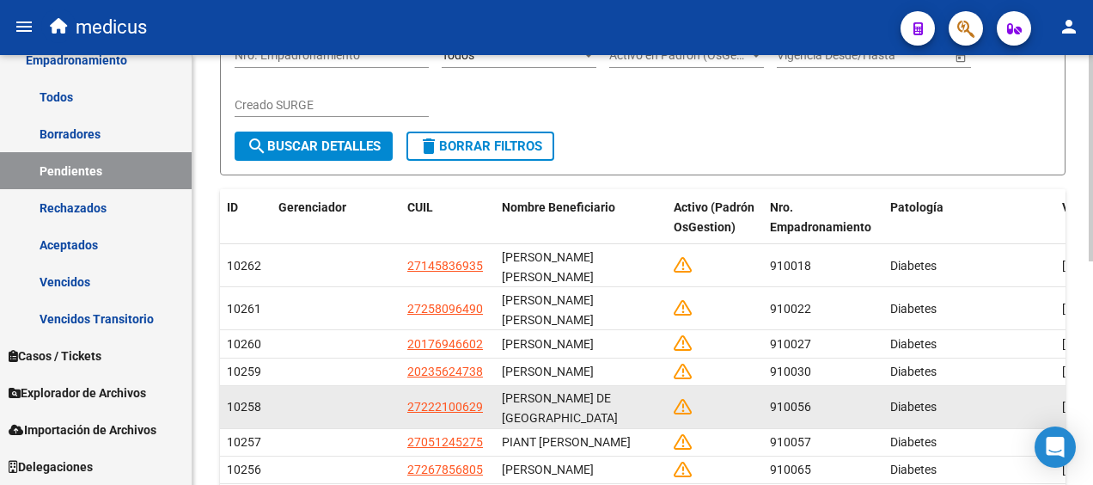
drag, startPoint x: 770, startPoint y: 409, endPoint x: 820, endPoint y: 406, distance: 50.0
click at [820, 406] on div "910056" at bounding box center [823, 407] width 107 height 20
copy span "910056"
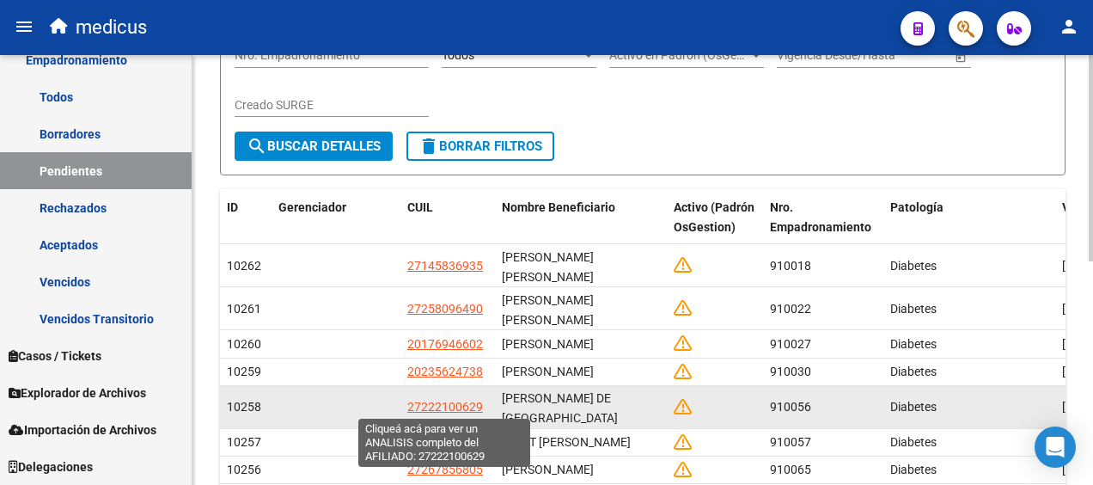
click at [461, 416] on datatable-body-cell "27222100629" at bounding box center [448, 407] width 95 height 42
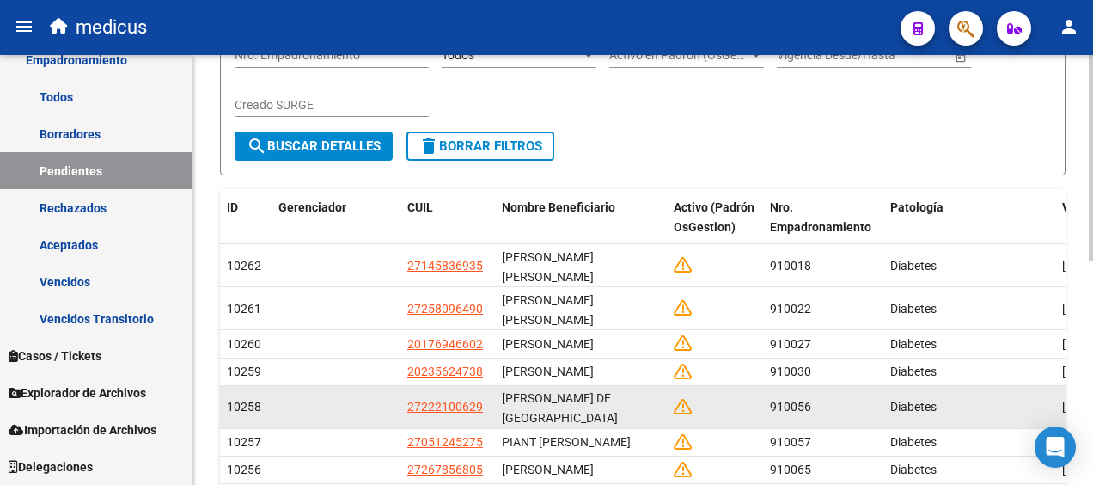
drag, startPoint x: 461, startPoint y: 416, endPoint x: 454, endPoint y: 403, distance: 14.6
click at [454, 403] on span "27222100629" at bounding box center [445, 407] width 76 height 14
type textarea "27222100629"
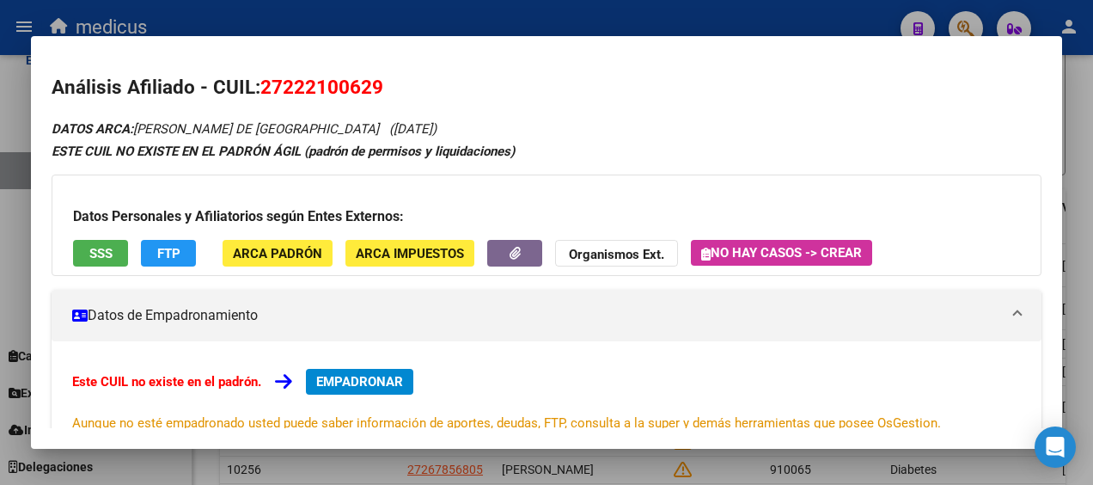
click at [109, 230] on div "Datos Personales y Afiliatorios según Entes Externos: SSS FTP ARCA Padrón ARCA …" at bounding box center [547, 224] width 990 height 101
click at [101, 246] on span "SSS" at bounding box center [100, 253] width 23 height 15
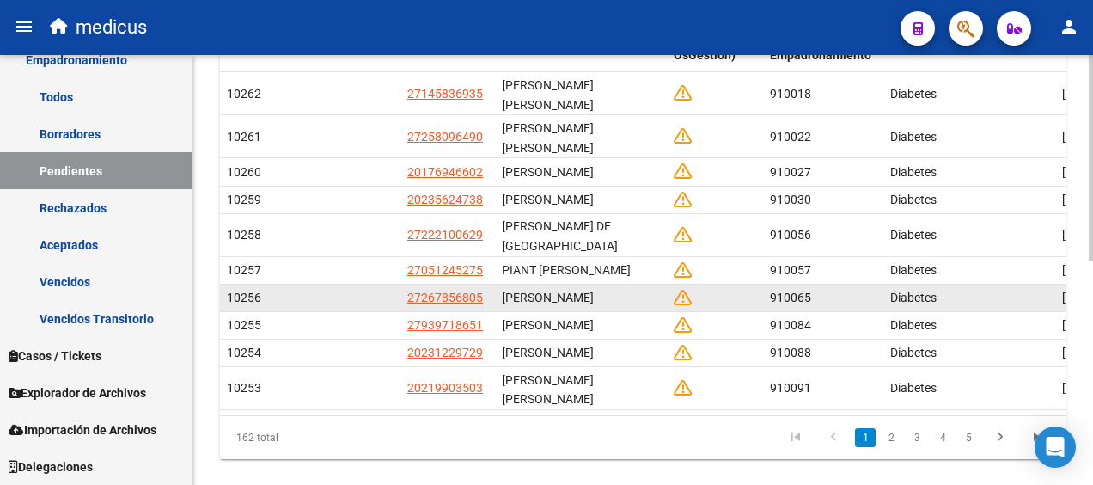
scroll to position [69, 0]
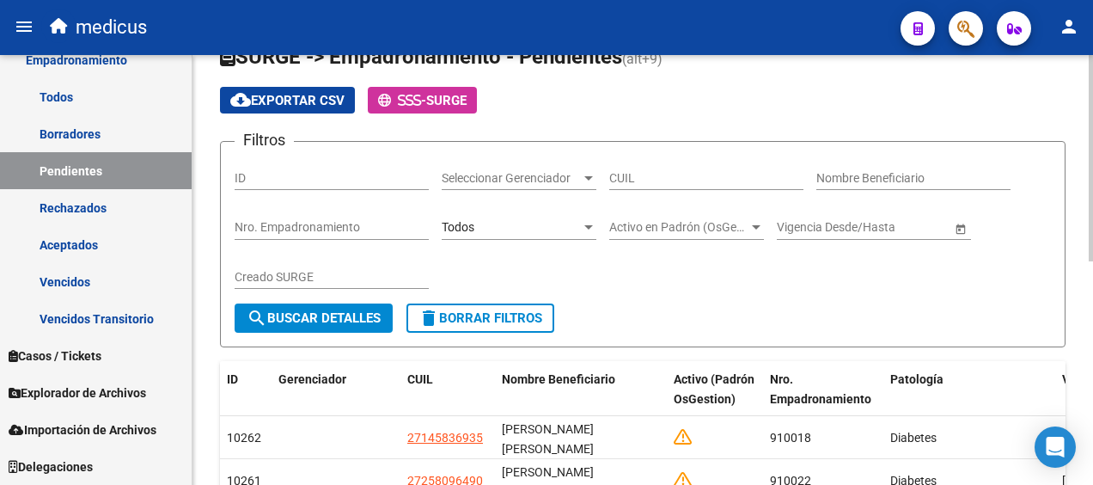
click at [738, 228] on span "Activo en Padrón (OsGestion)" at bounding box center [678, 227] width 139 height 15
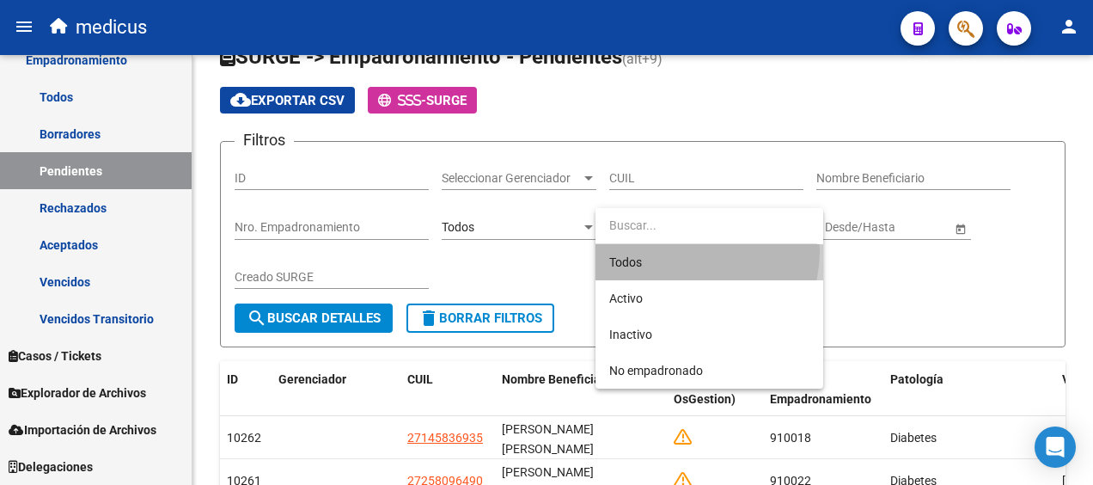
click at [685, 251] on span "Todos" at bounding box center [709, 262] width 200 height 36
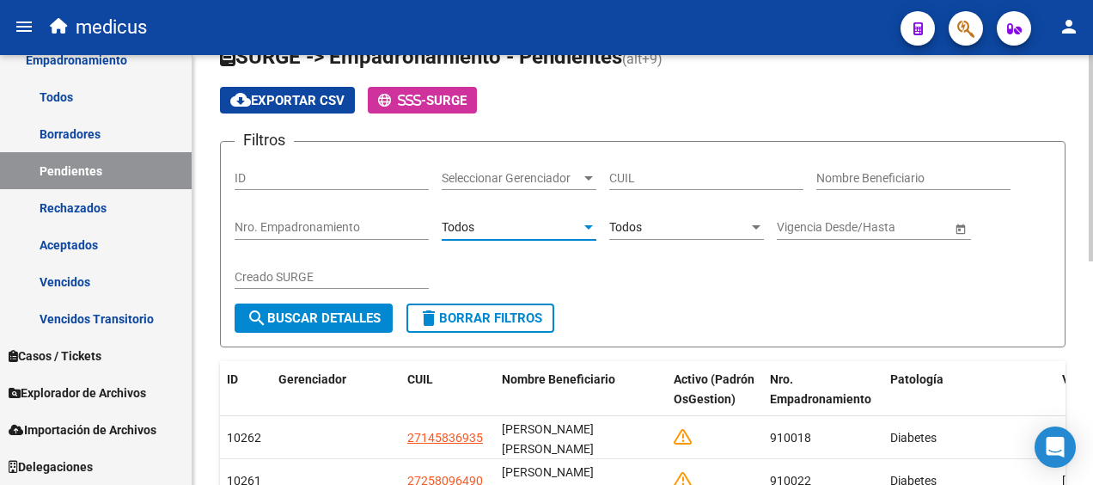
click at [582, 232] on div at bounding box center [588, 228] width 15 height 14
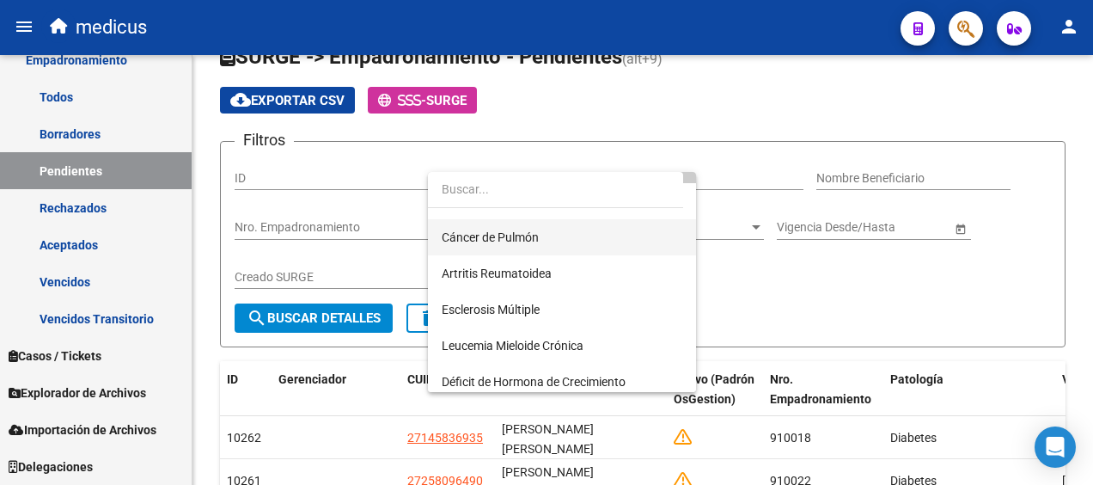
scroll to position [86, 0]
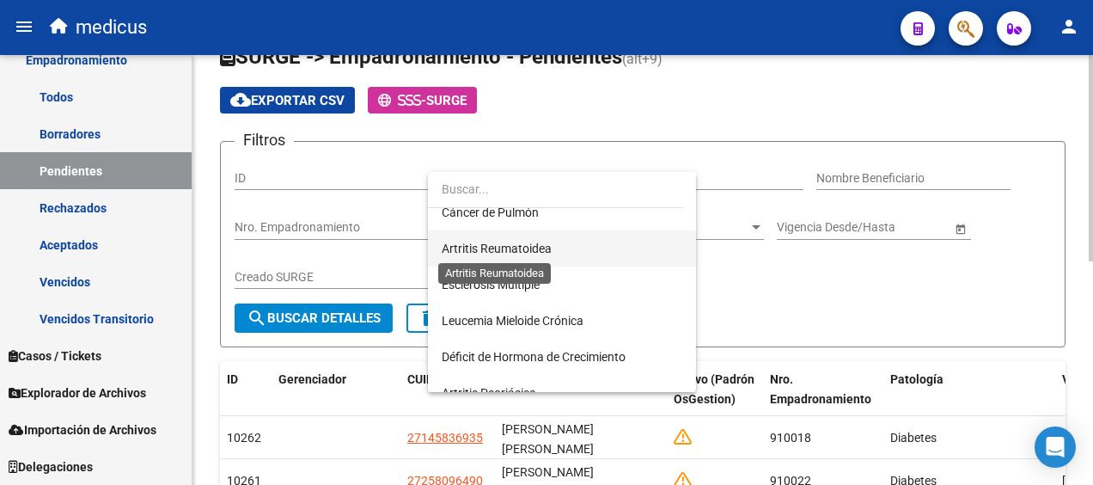
click at [532, 248] on span "Artritis Reumatoidea" at bounding box center [497, 249] width 110 height 14
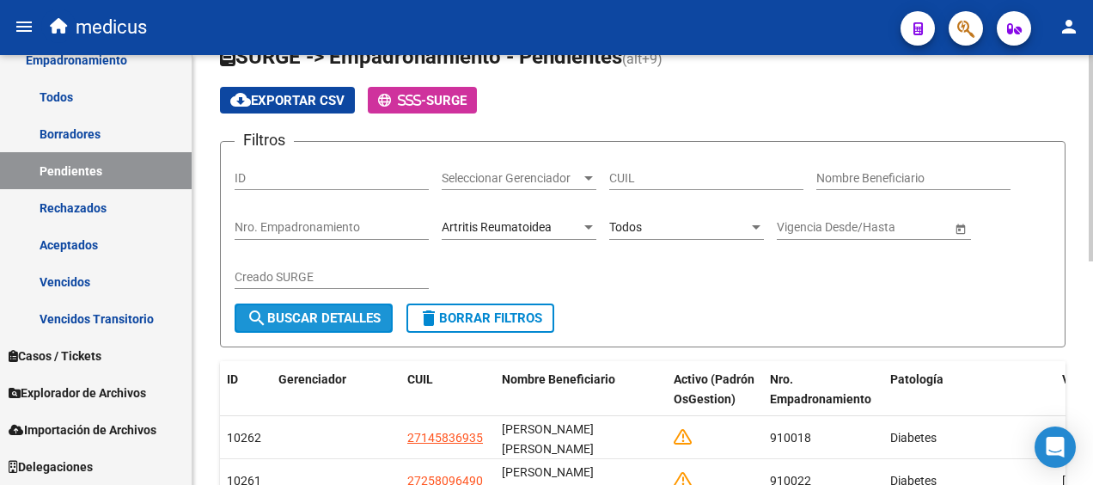
click at [300, 318] on span "search Buscar Detalles" at bounding box center [314, 317] width 134 height 15
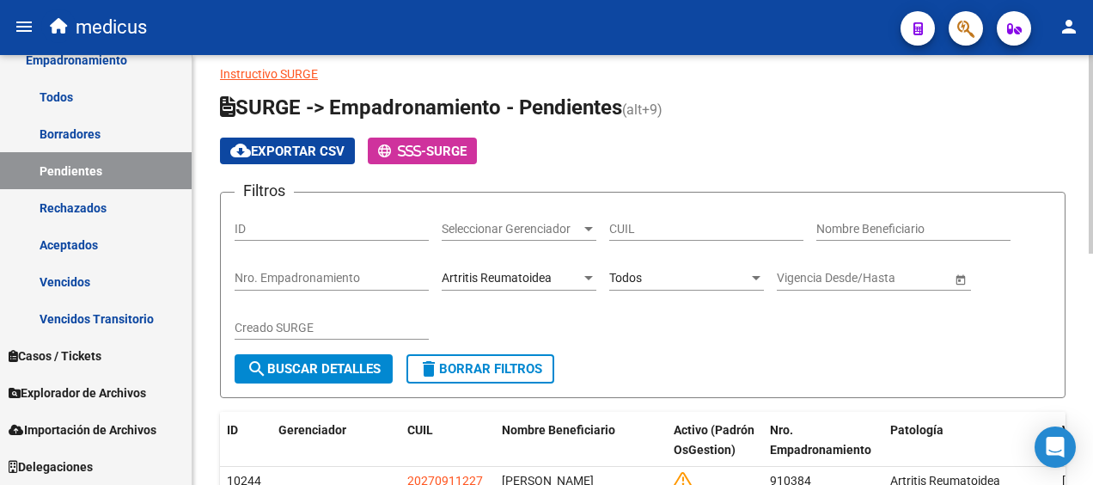
scroll to position [0, 0]
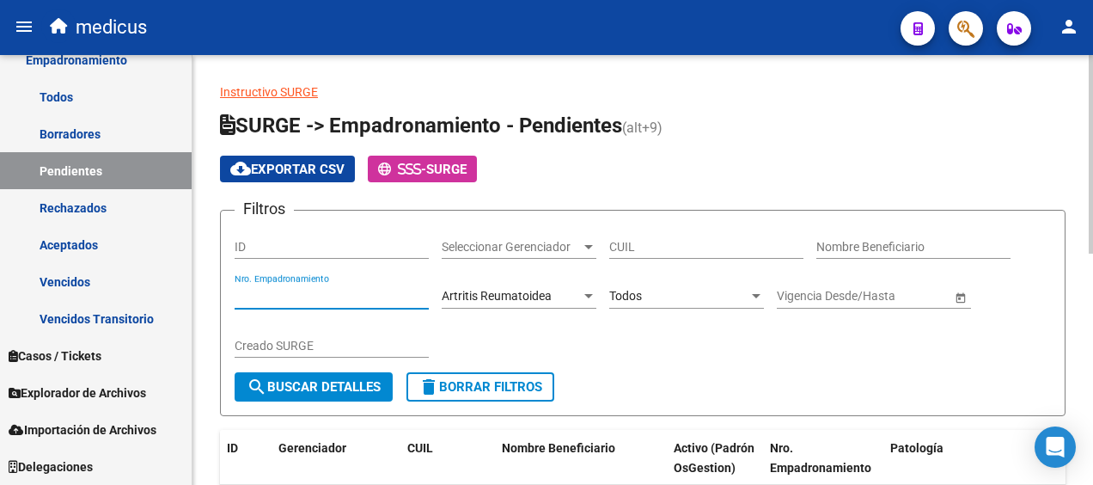
click at [289, 291] on input "Nro. Empadronamiento" at bounding box center [332, 296] width 194 height 15
paste input "903314"
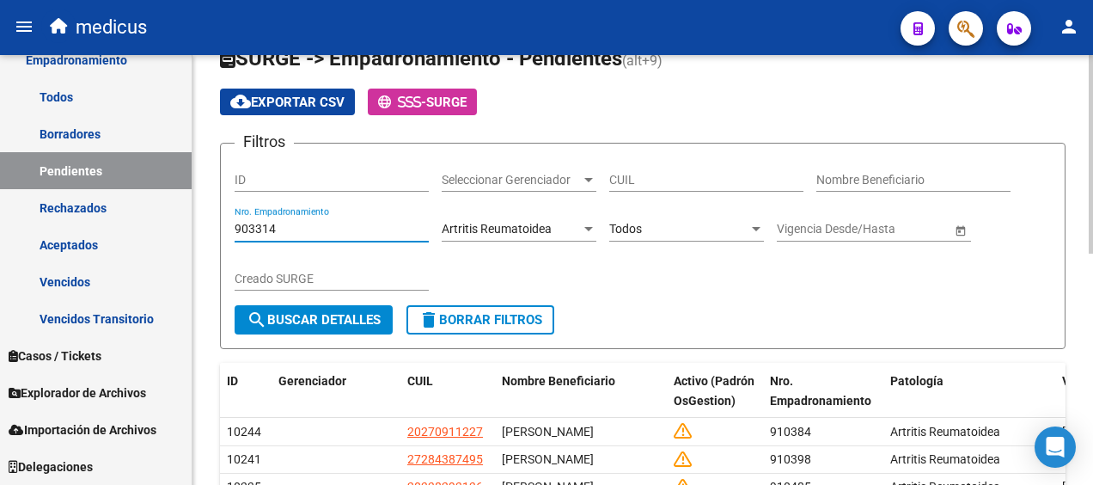
scroll to position [86, 0]
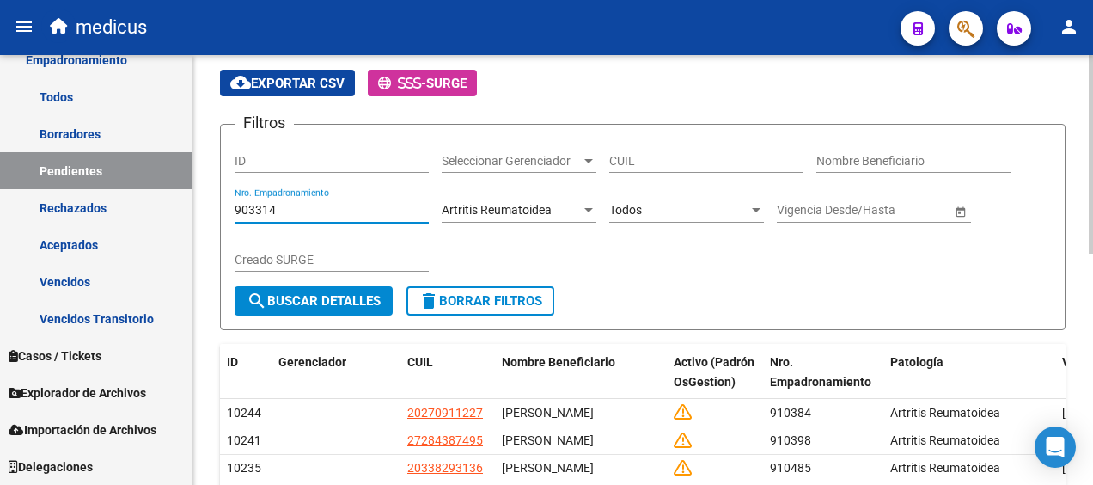
type input "903314"
click at [311, 297] on span "search Buscar Detalles" at bounding box center [314, 300] width 134 height 15
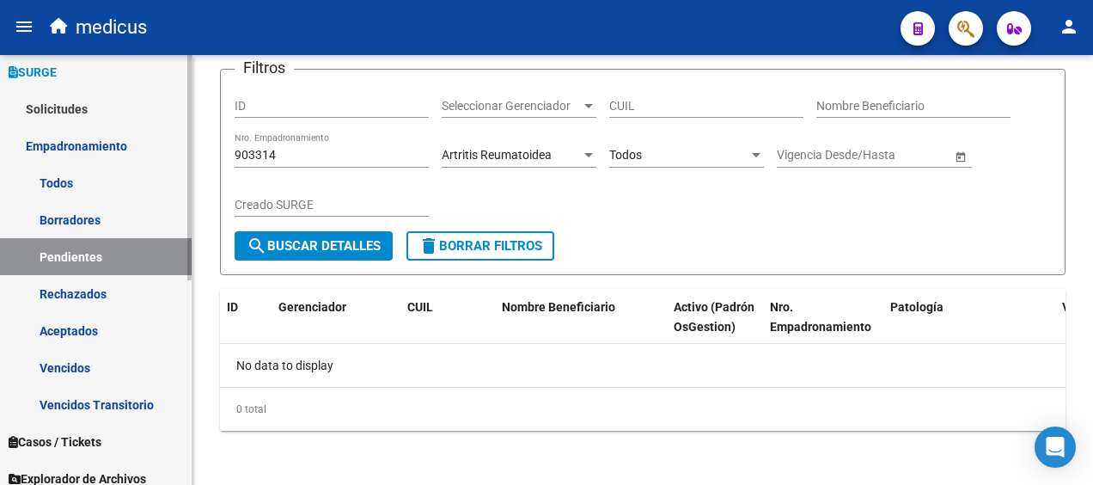
scroll to position [218, 0]
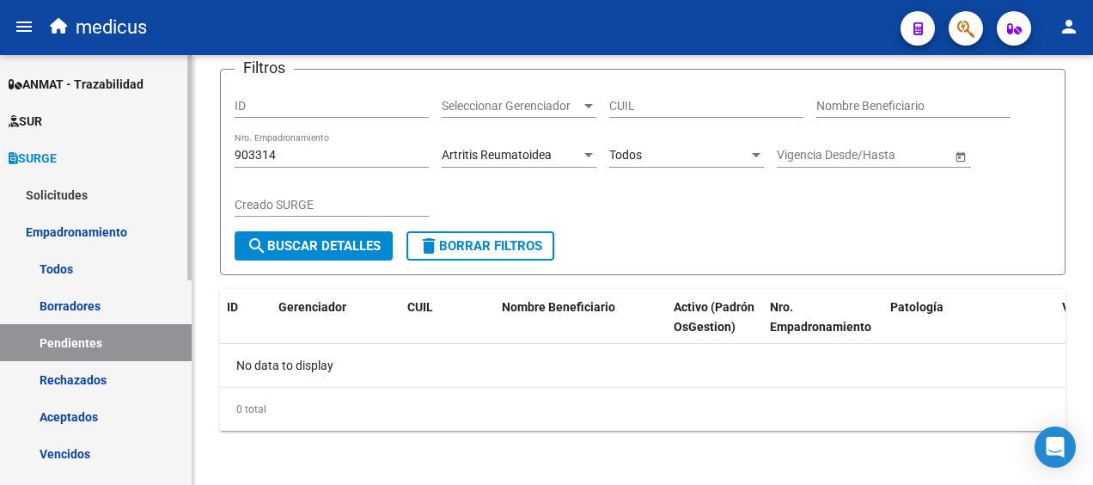
click at [69, 265] on link "Todos" at bounding box center [96, 268] width 192 height 37
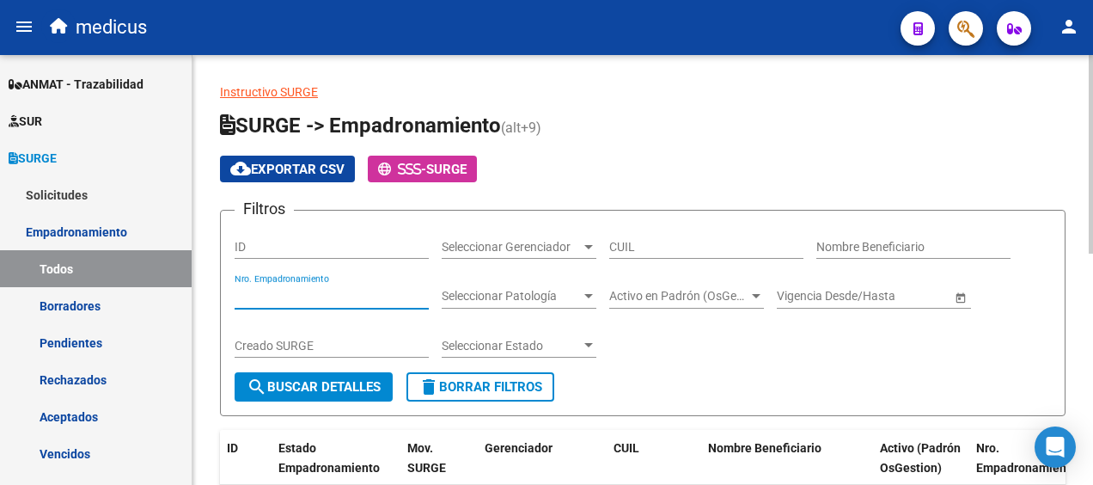
click at [315, 299] on input "Nro. Empadronamiento" at bounding box center [332, 296] width 194 height 15
paste input "903314"
type input "903314"
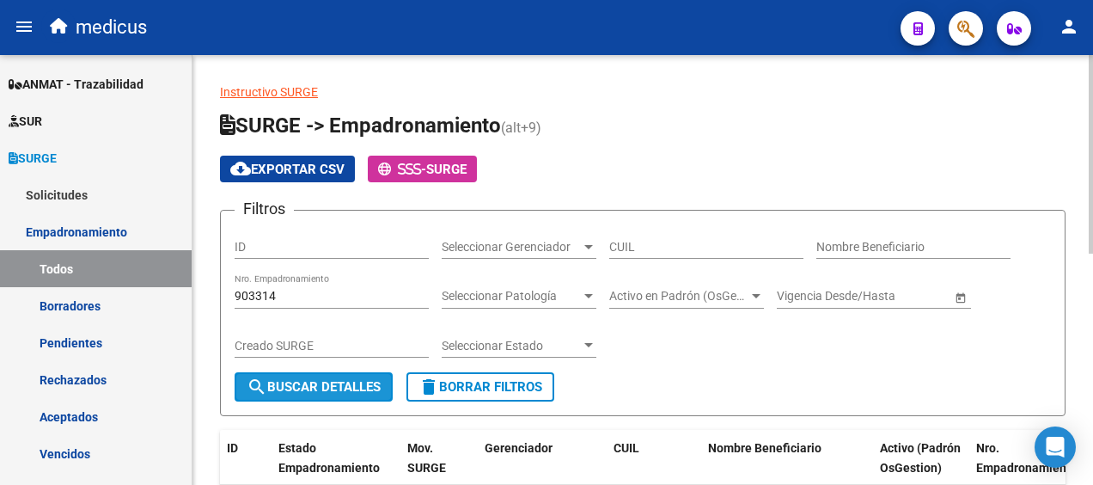
click at [334, 386] on span "search Buscar Detalles" at bounding box center [314, 386] width 134 height 15
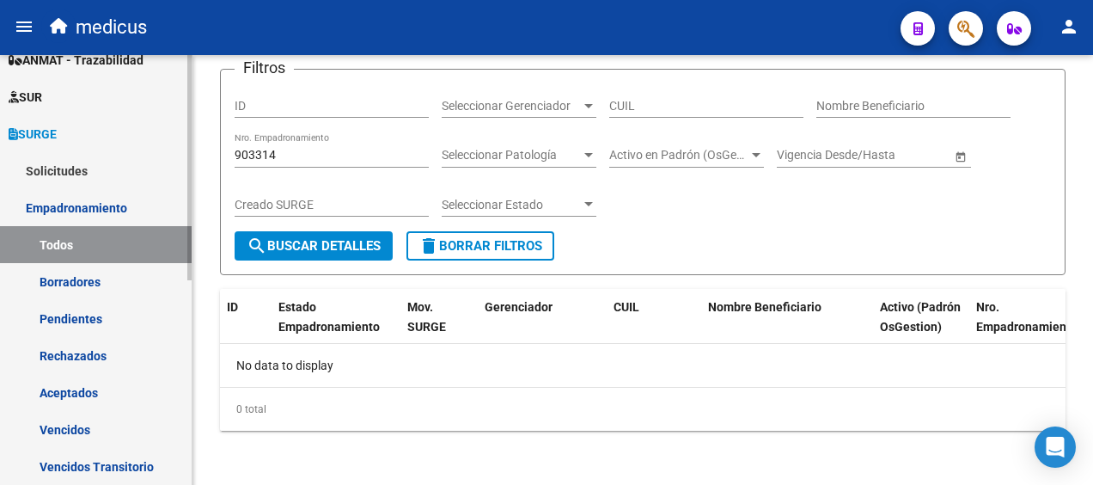
scroll to position [304, 0]
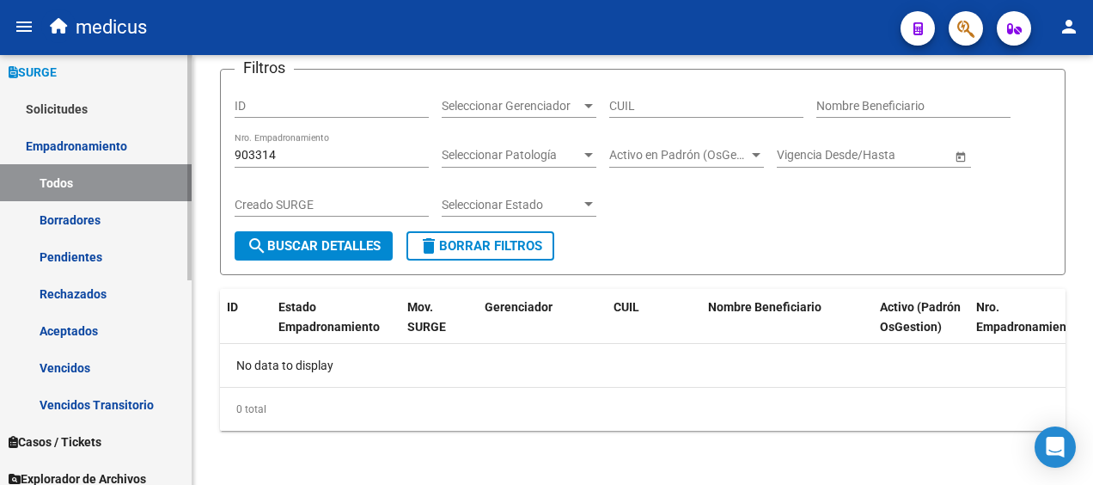
click at [74, 368] on link "Vencidos" at bounding box center [96, 367] width 192 height 37
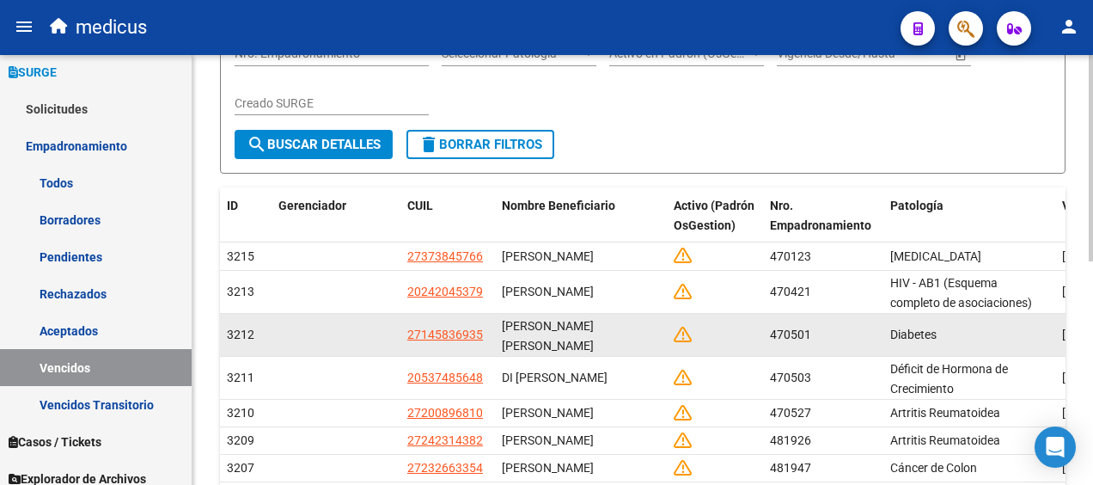
scroll to position [258, 0]
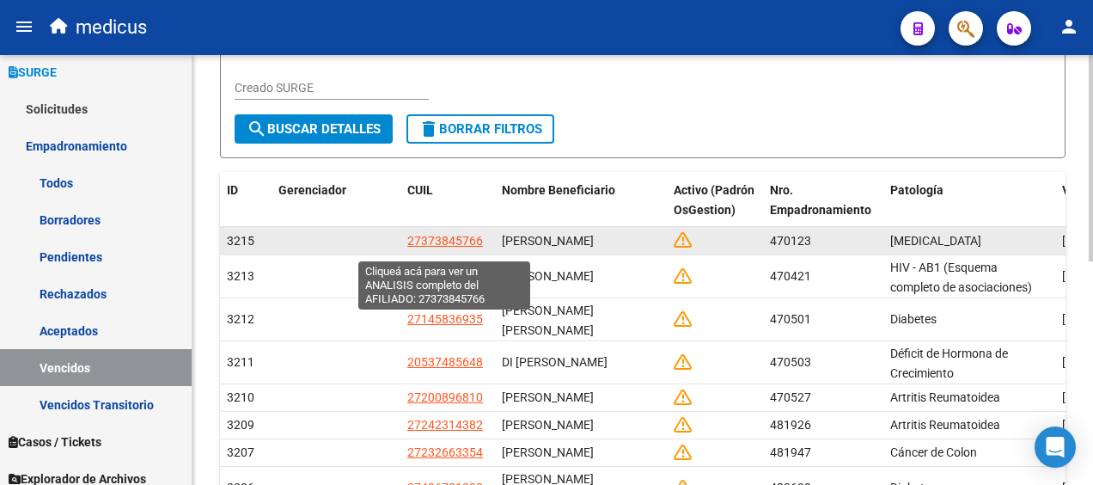
click at [430, 248] on span "27373845766" at bounding box center [445, 241] width 76 height 14
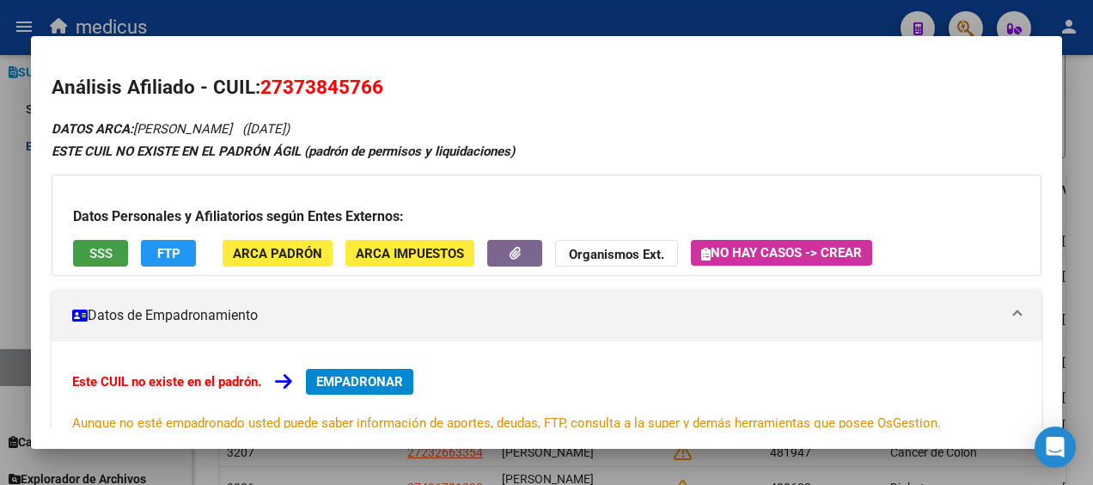
click at [102, 243] on button "SSS" at bounding box center [100, 253] width 55 height 27
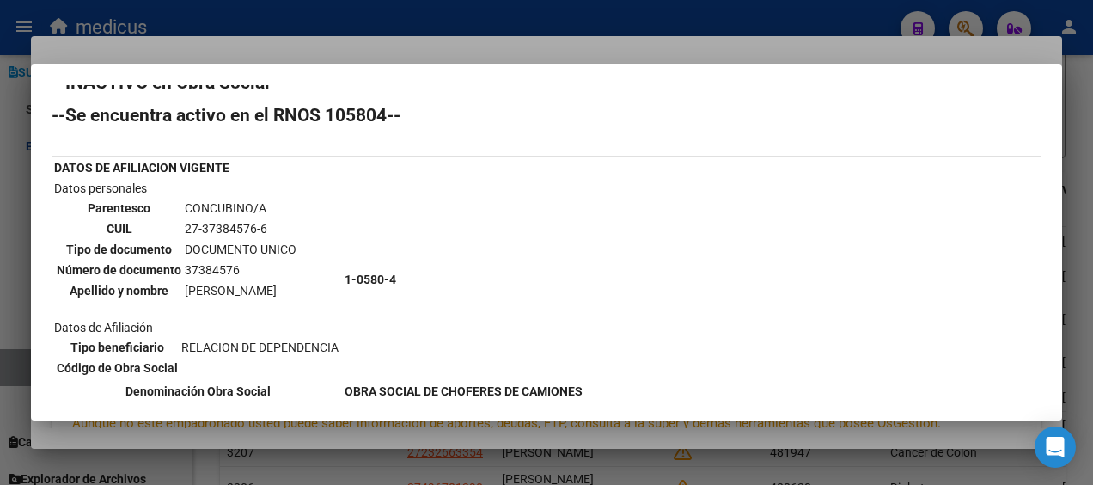
scroll to position [0, 0]
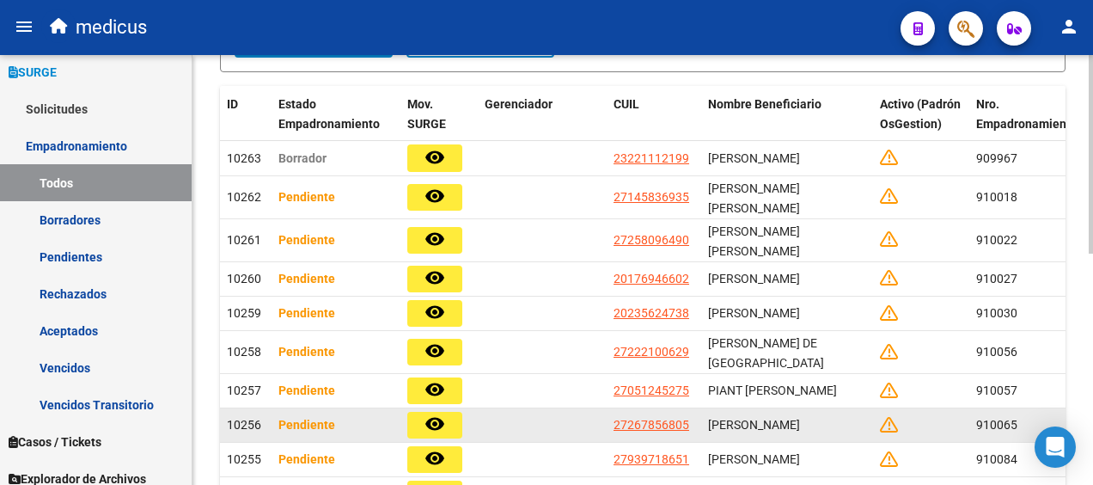
scroll to position [430, 0]
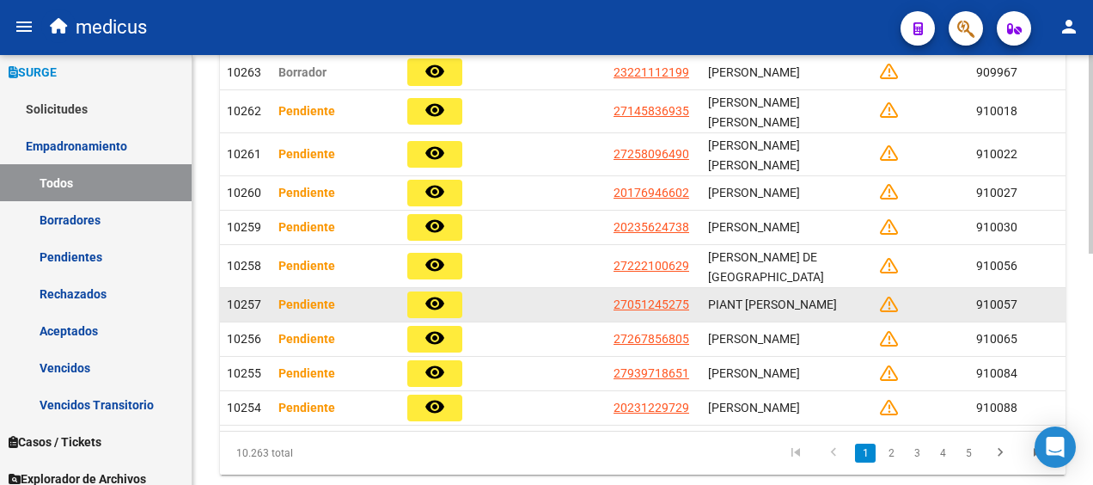
click at [425, 303] on mat-icon "remove_red_eye" at bounding box center [435, 303] width 21 height 21
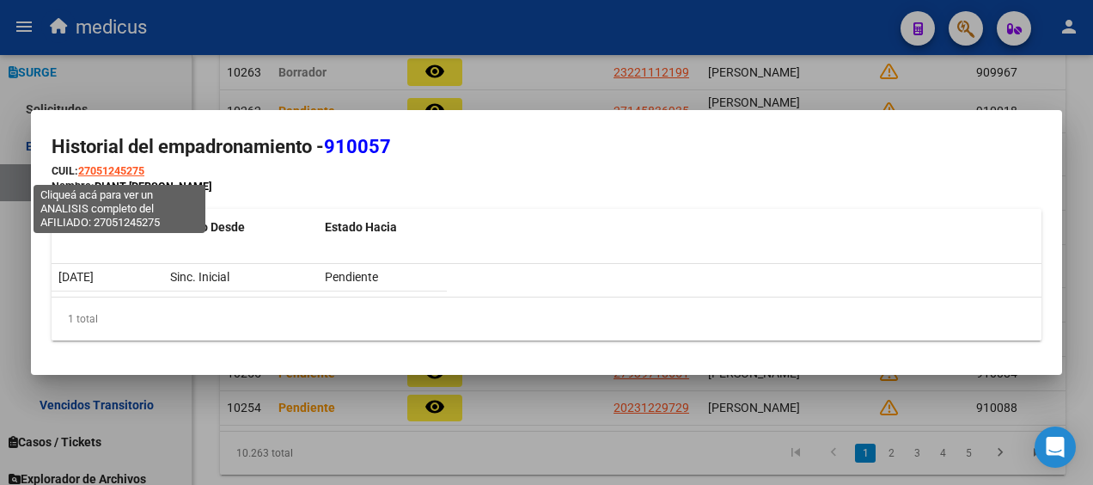
click at [118, 171] on span "27051245275" at bounding box center [111, 170] width 66 height 13
type textarea "27051245275"
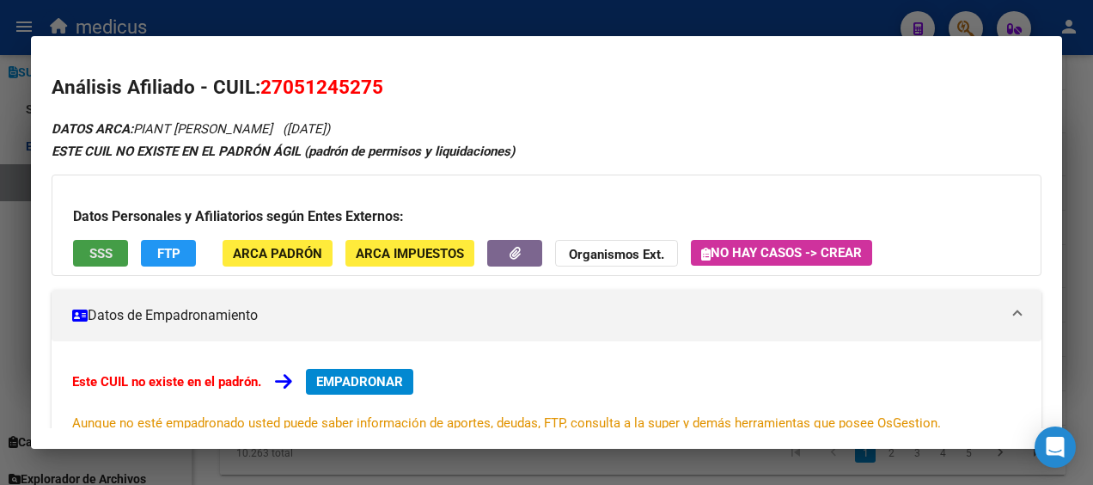
click at [93, 248] on span "SSS" at bounding box center [100, 253] width 23 height 15
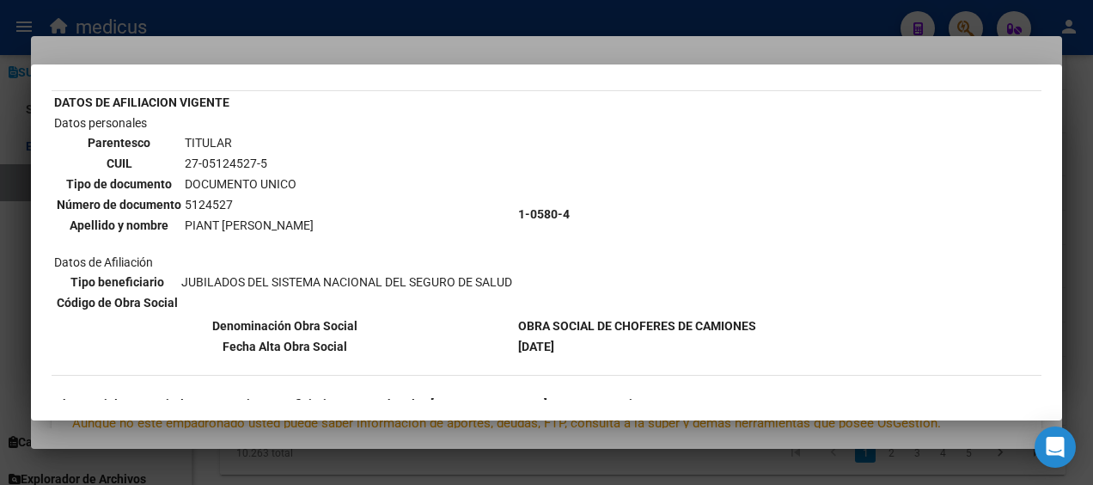
scroll to position [0, 0]
